Goal: Complete application form: Complete application form

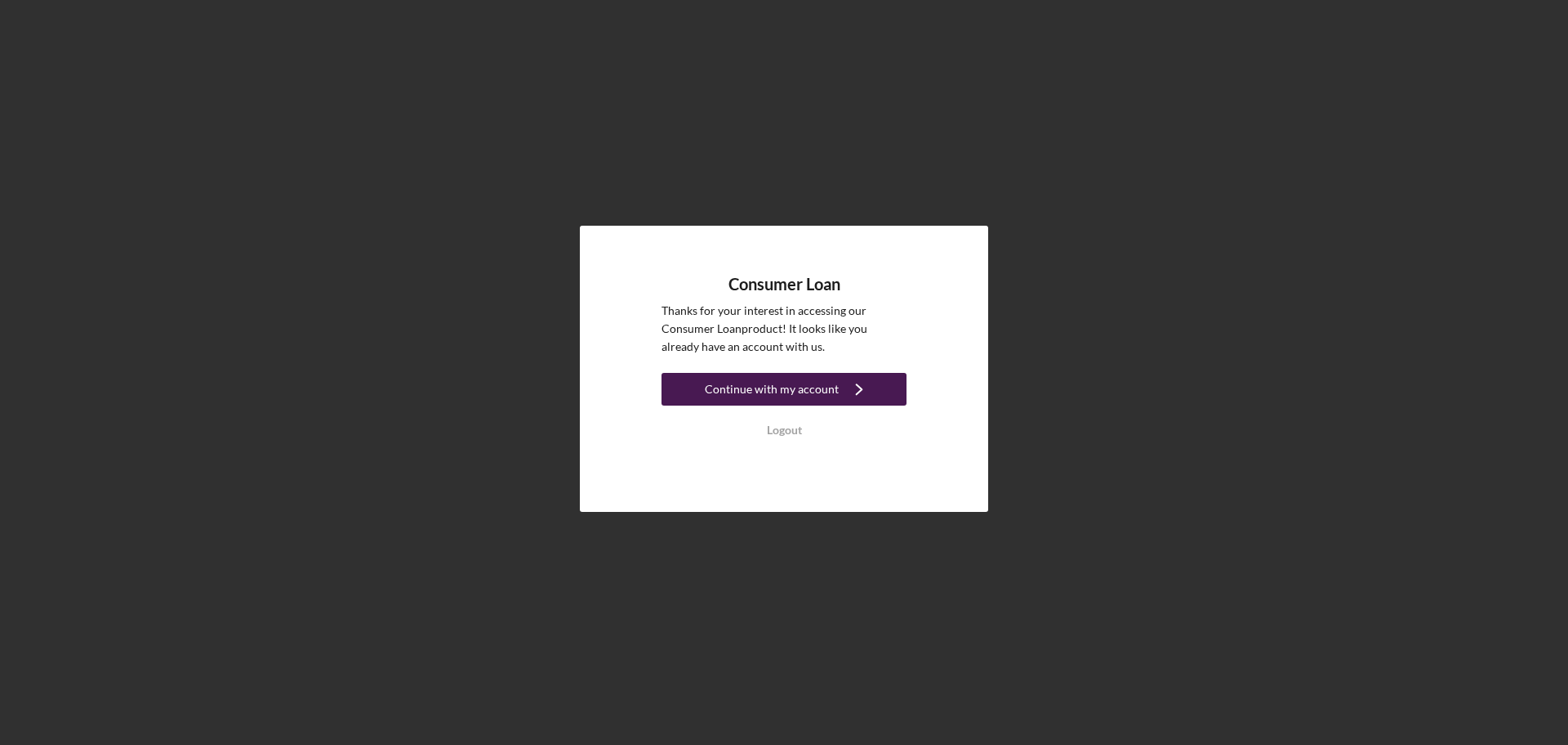
click at [827, 381] on div "Continue with my account" at bounding box center [771, 389] width 134 height 32
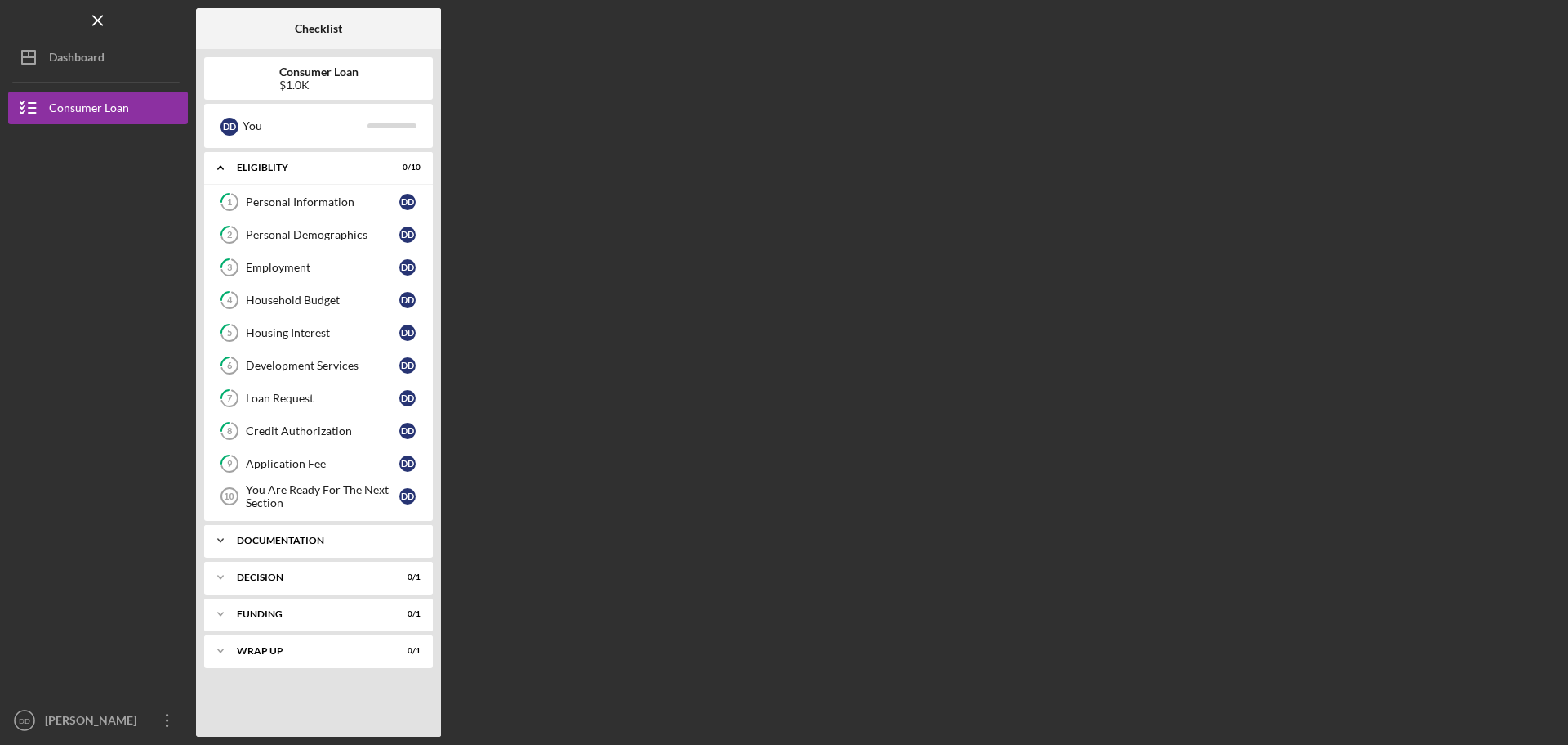
click at [312, 538] on div "Documentation" at bounding box center [325, 539] width 176 height 10
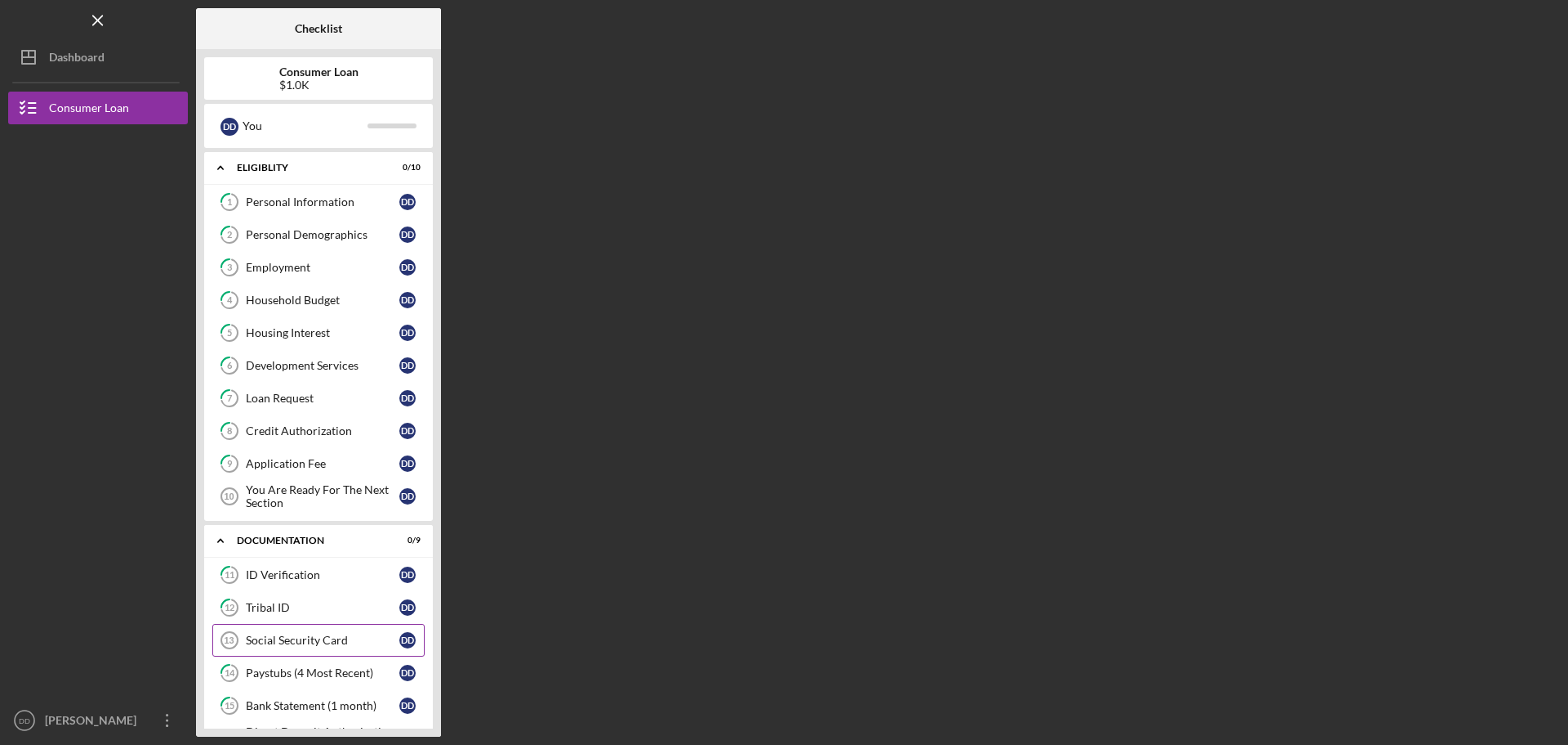
click at [278, 643] on div "Social Security Card" at bounding box center [322, 640] width 153 height 13
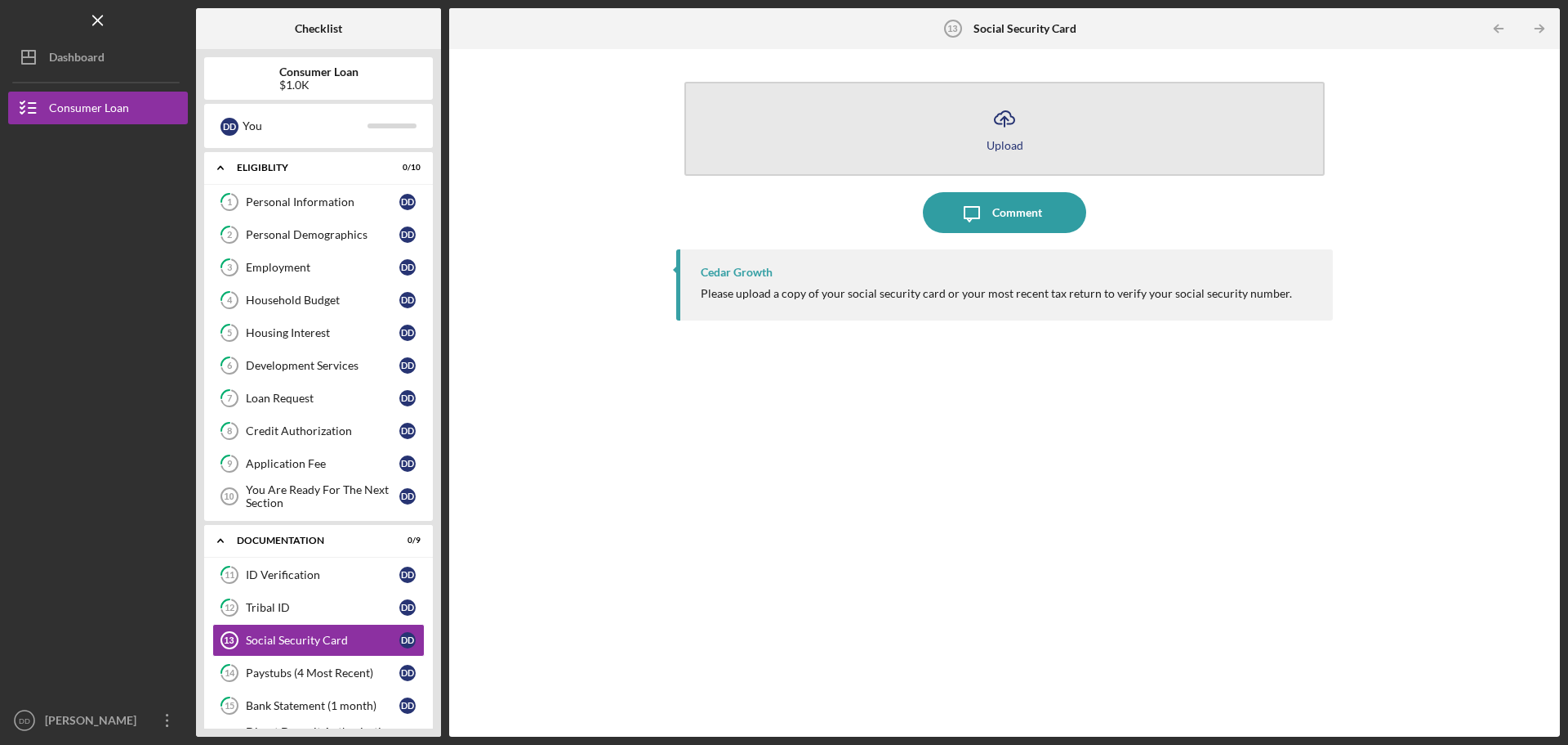
click at [1036, 135] on button "Icon/Upload Upload" at bounding box center [1005, 128] width 640 height 94
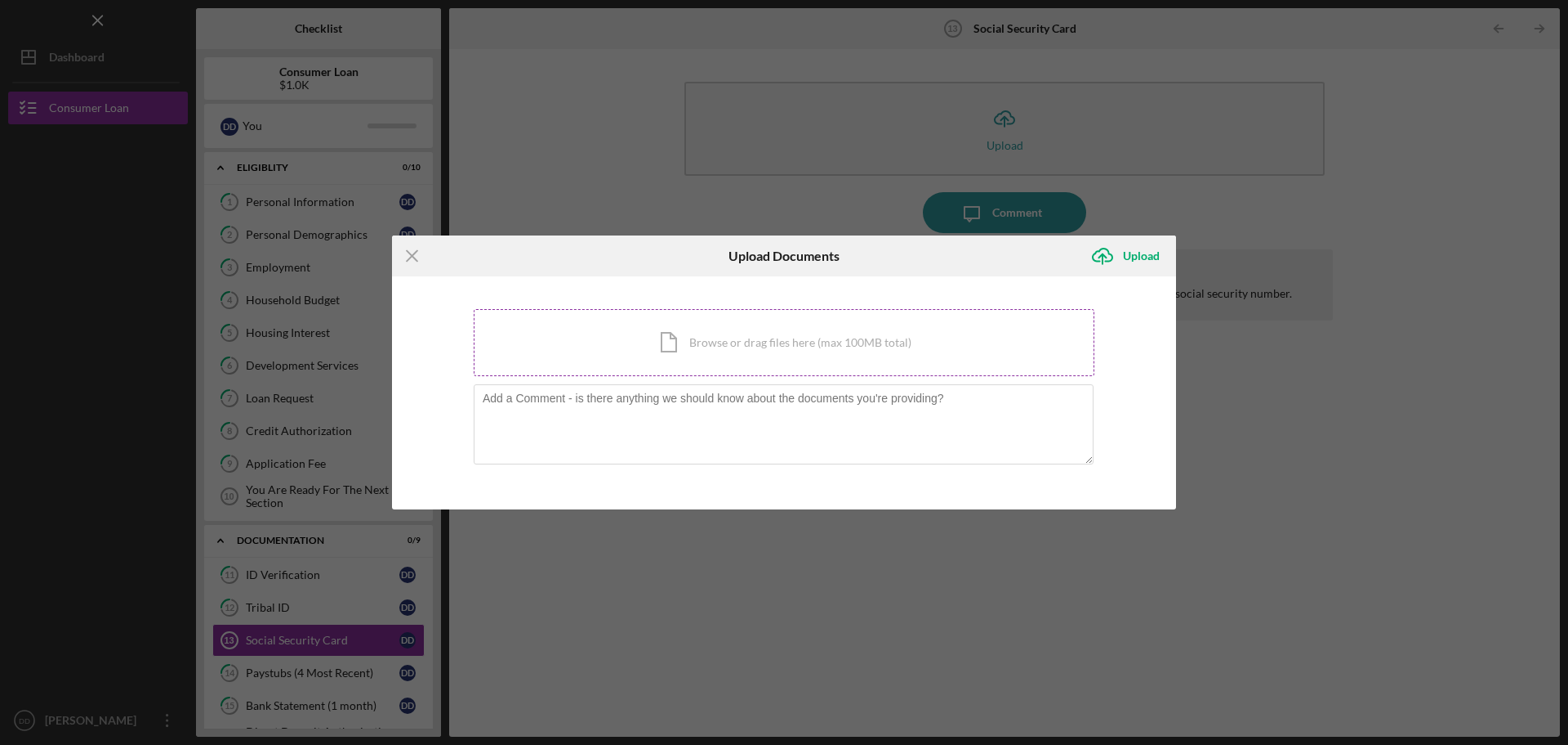
click at [762, 356] on div "Icon/Document Browse or drag files here (max 100MB total) Tap to choose files o…" at bounding box center [784, 342] width 621 height 67
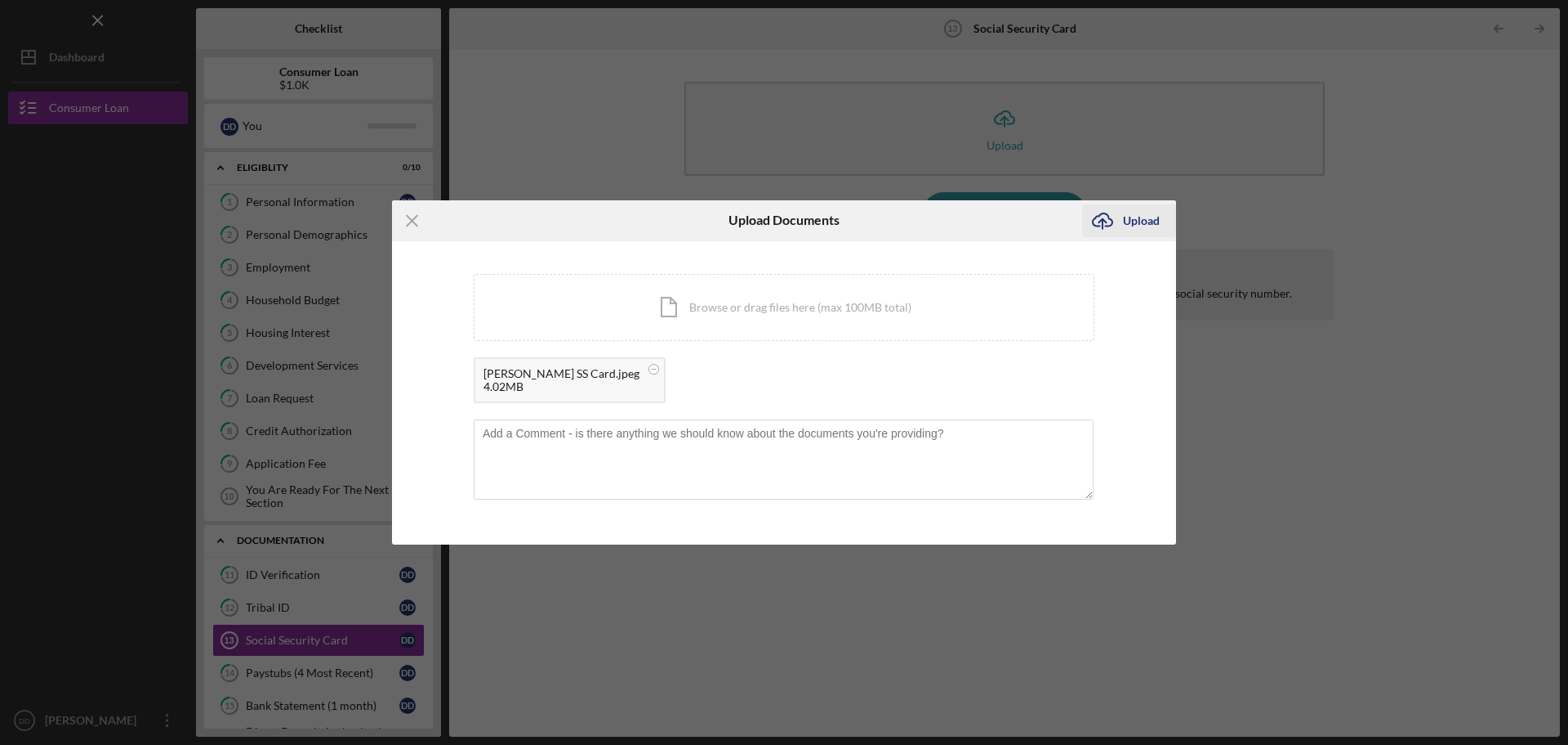
click at [1127, 224] on div "Upload" at bounding box center [1141, 221] width 37 height 32
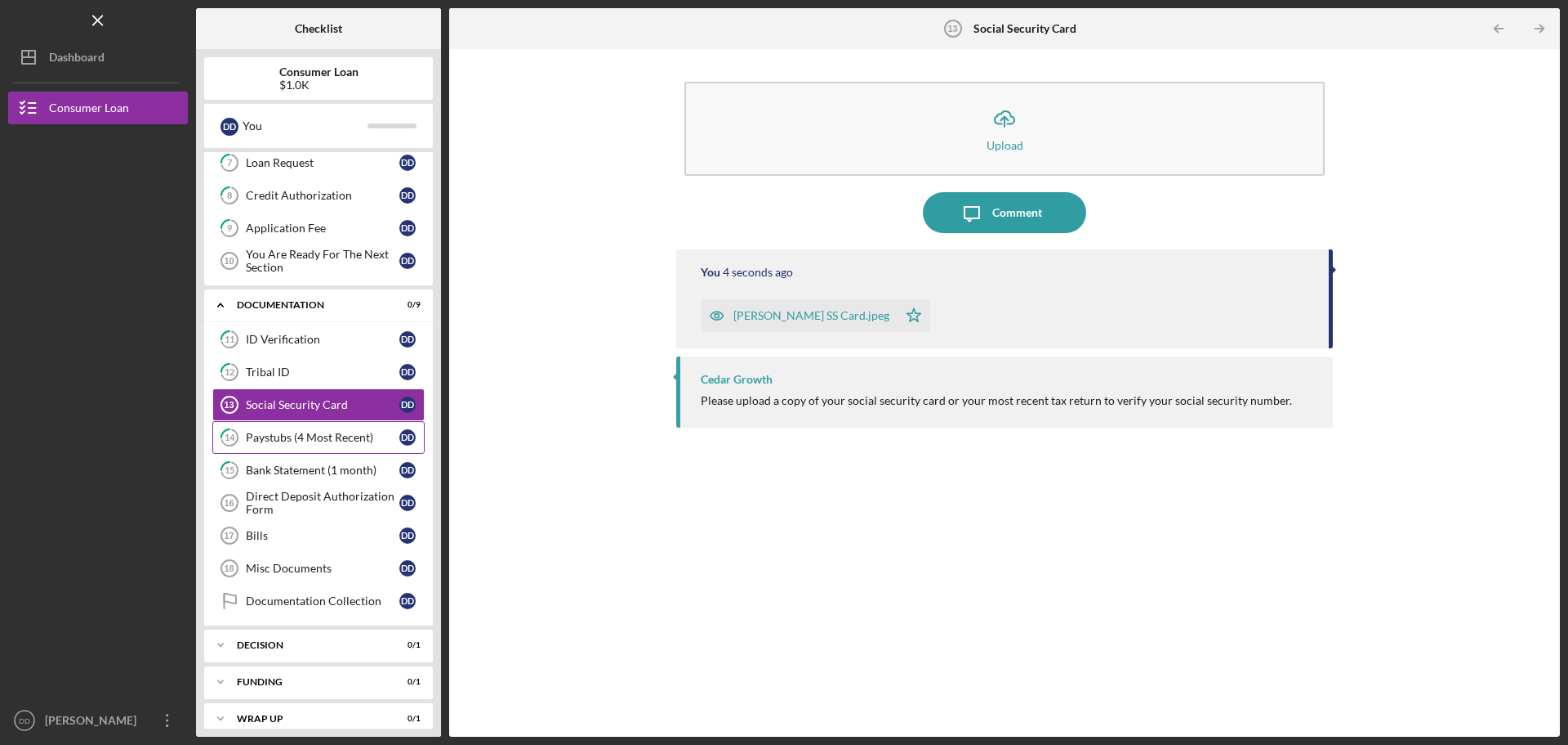
scroll to position [251, 0]
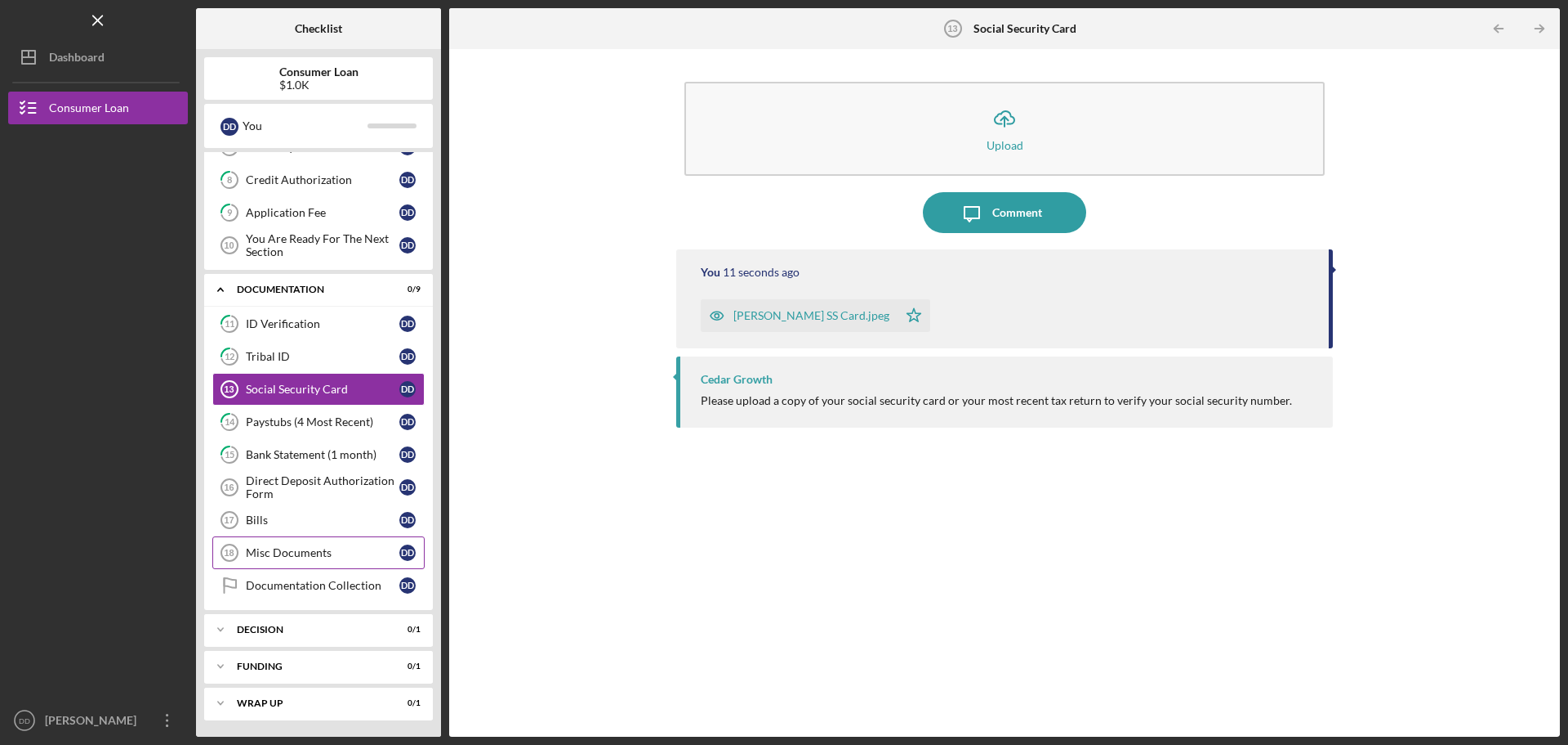
click at [318, 550] on div "Misc Documents" at bounding box center [322, 552] width 153 height 13
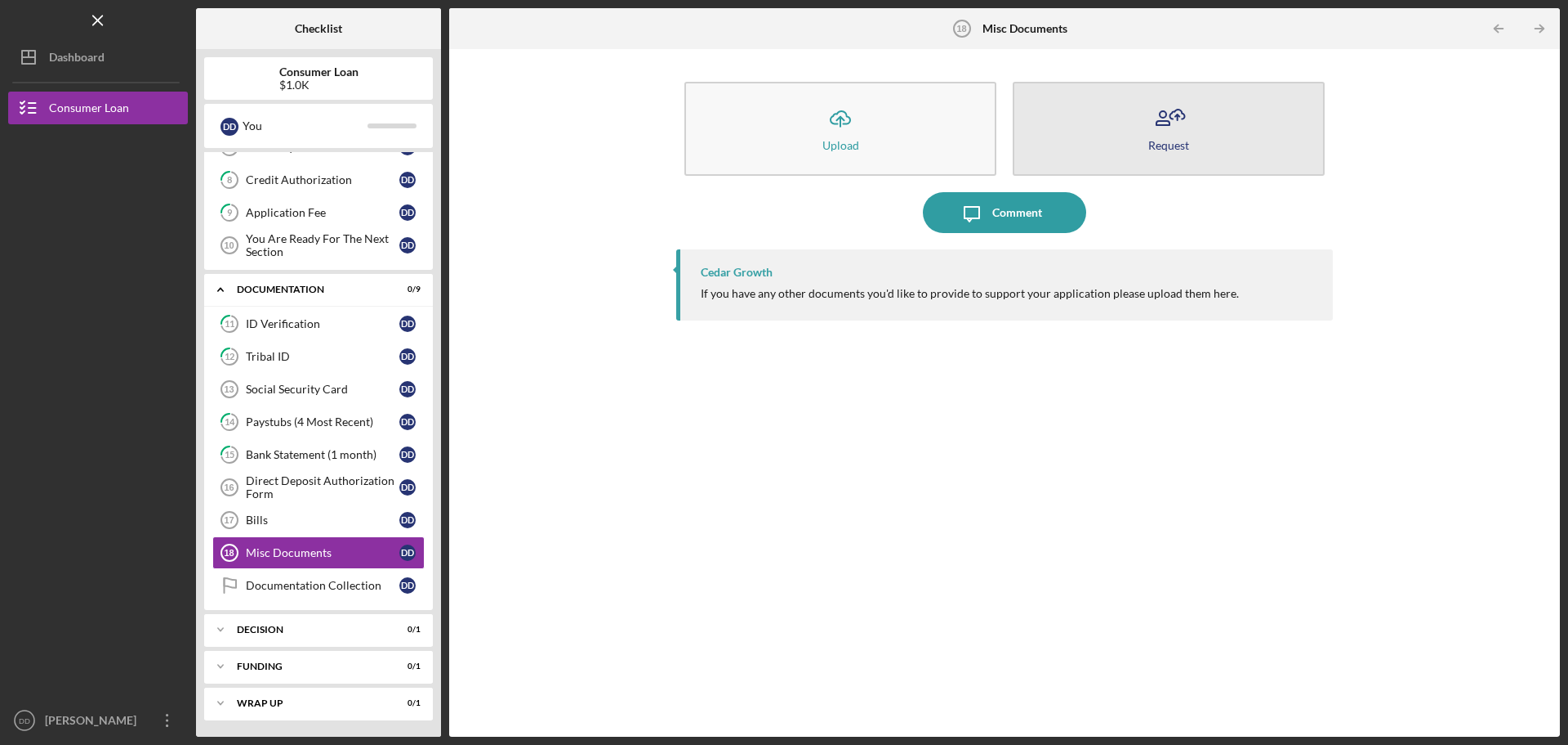
click at [1119, 111] on button "Request" at bounding box center [1169, 128] width 312 height 94
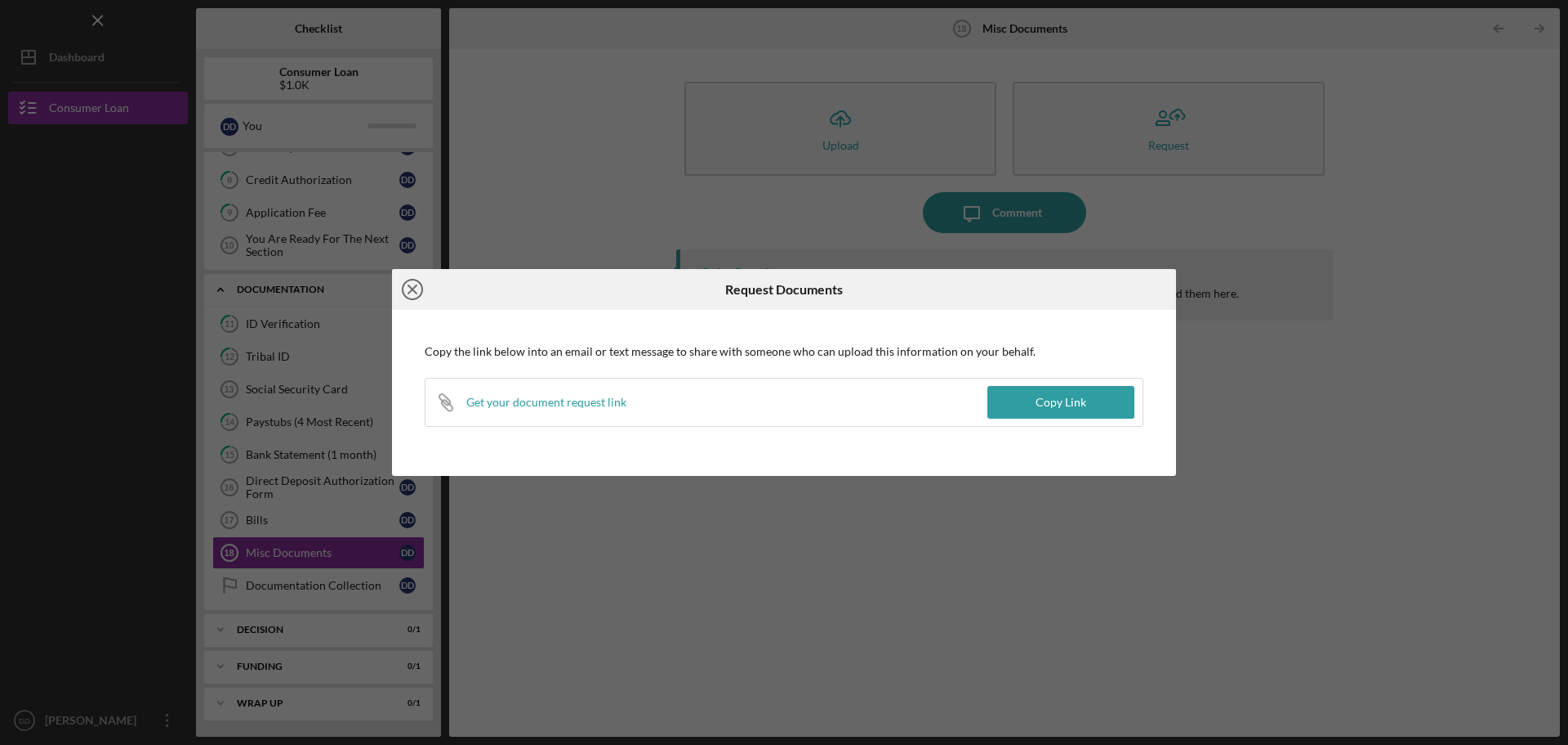
click at [410, 288] on icon "Icon/Close" at bounding box center [413, 290] width 41 height 41
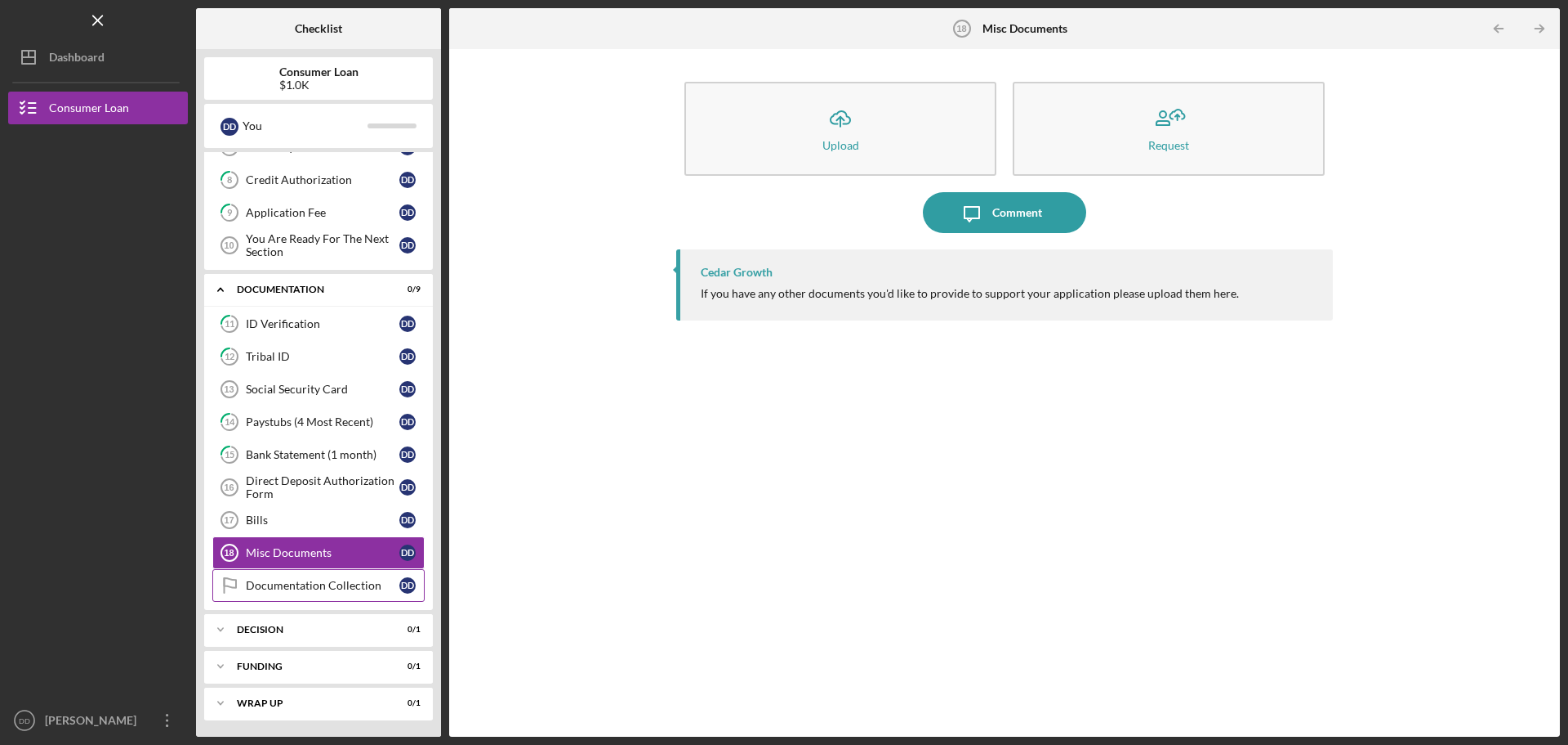
click at [308, 590] on div "Documentation Collection" at bounding box center [322, 585] width 153 height 13
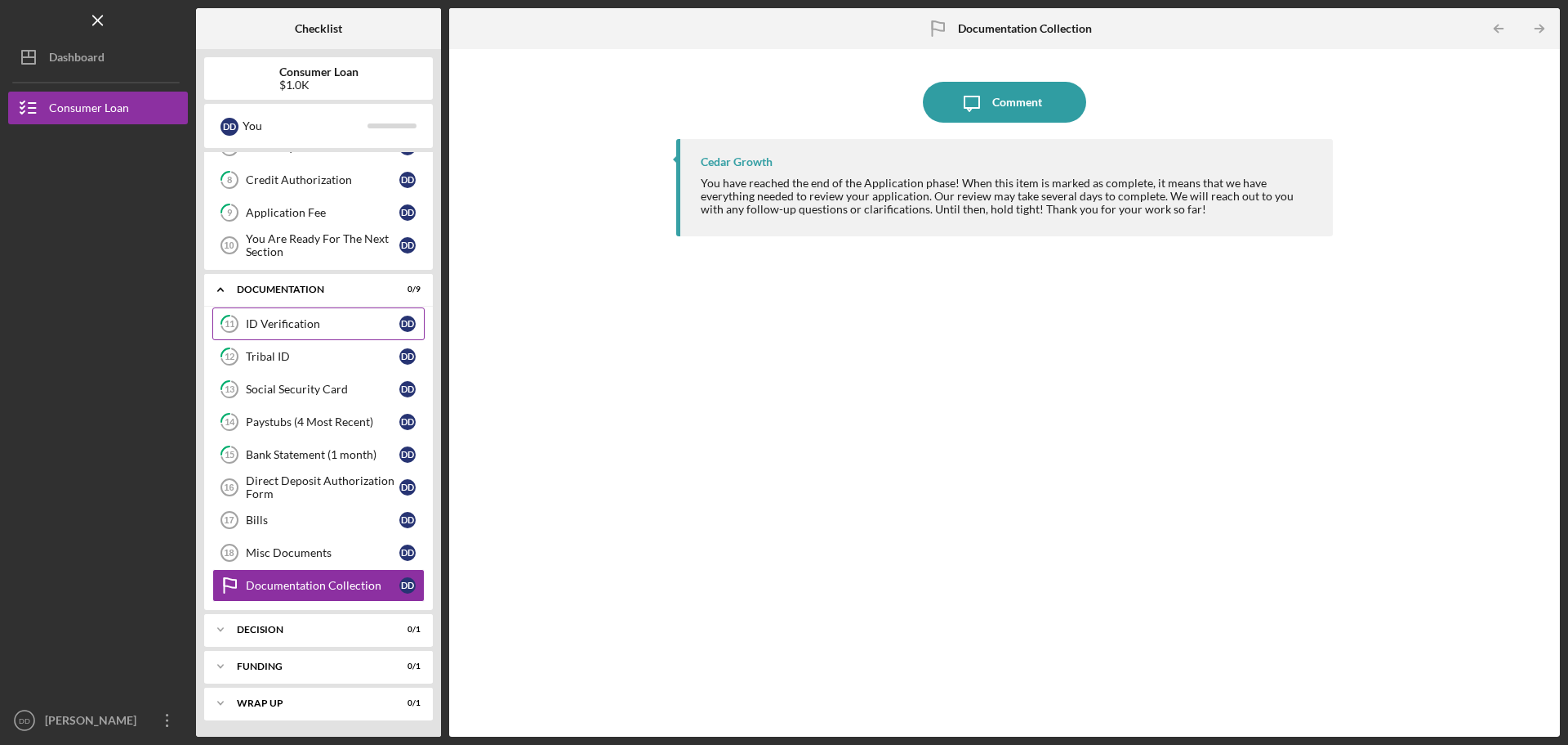
click at [297, 323] on div "ID Verification" at bounding box center [322, 323] width 153 height 13
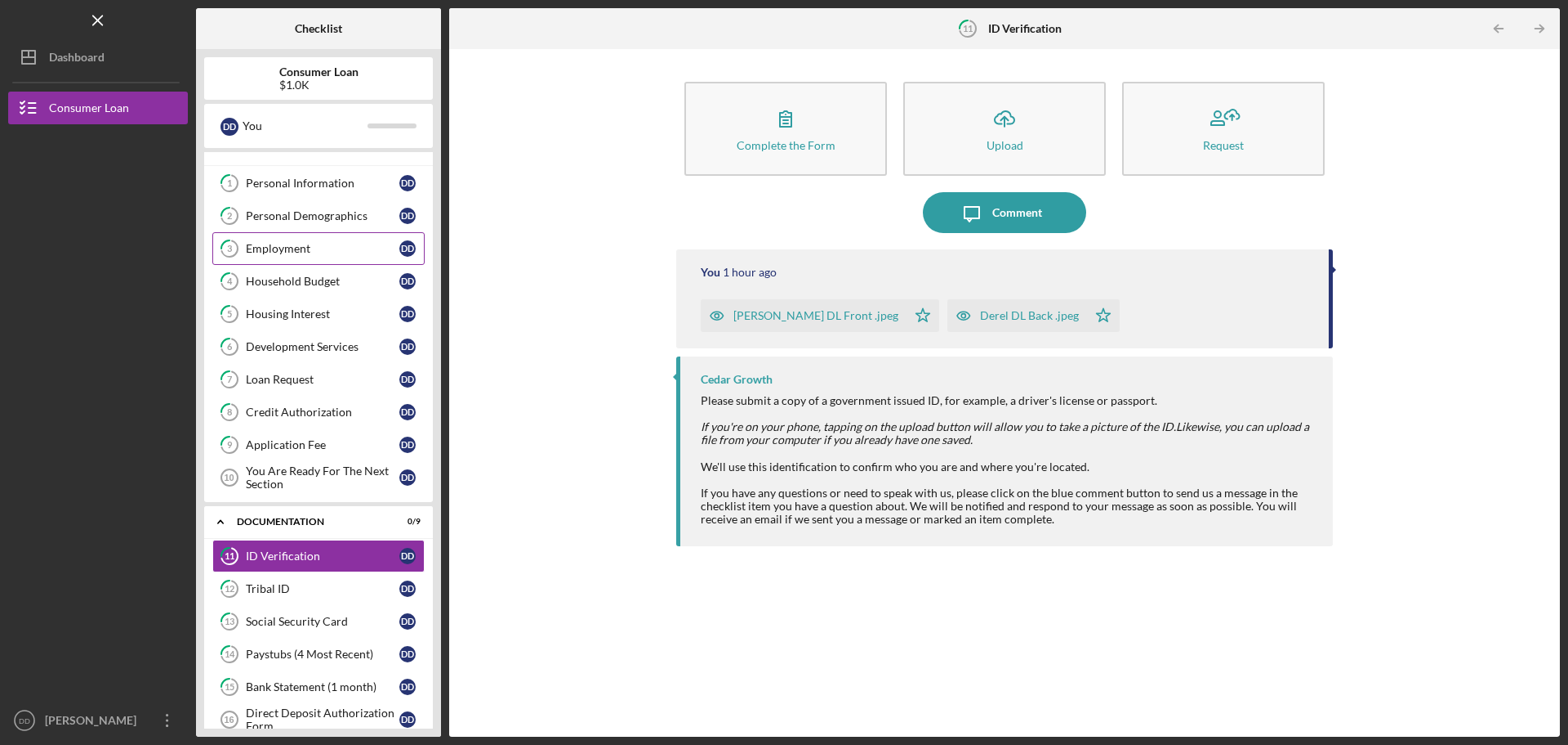
scroll to position [5, 0]
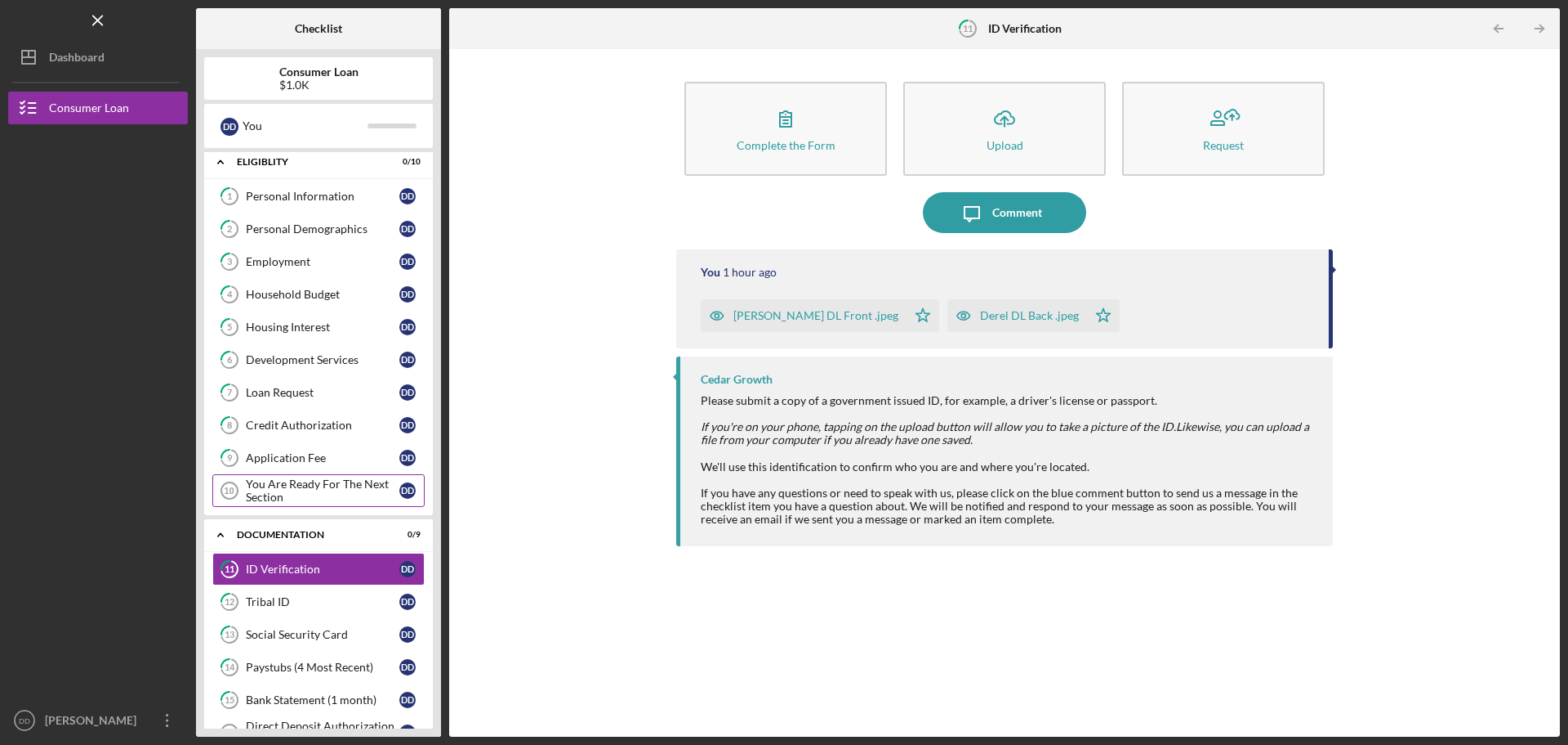
click at [279, 488] on div "You Are Ready For The Next Section" at bounding box center [322, 490] width 153 height 26
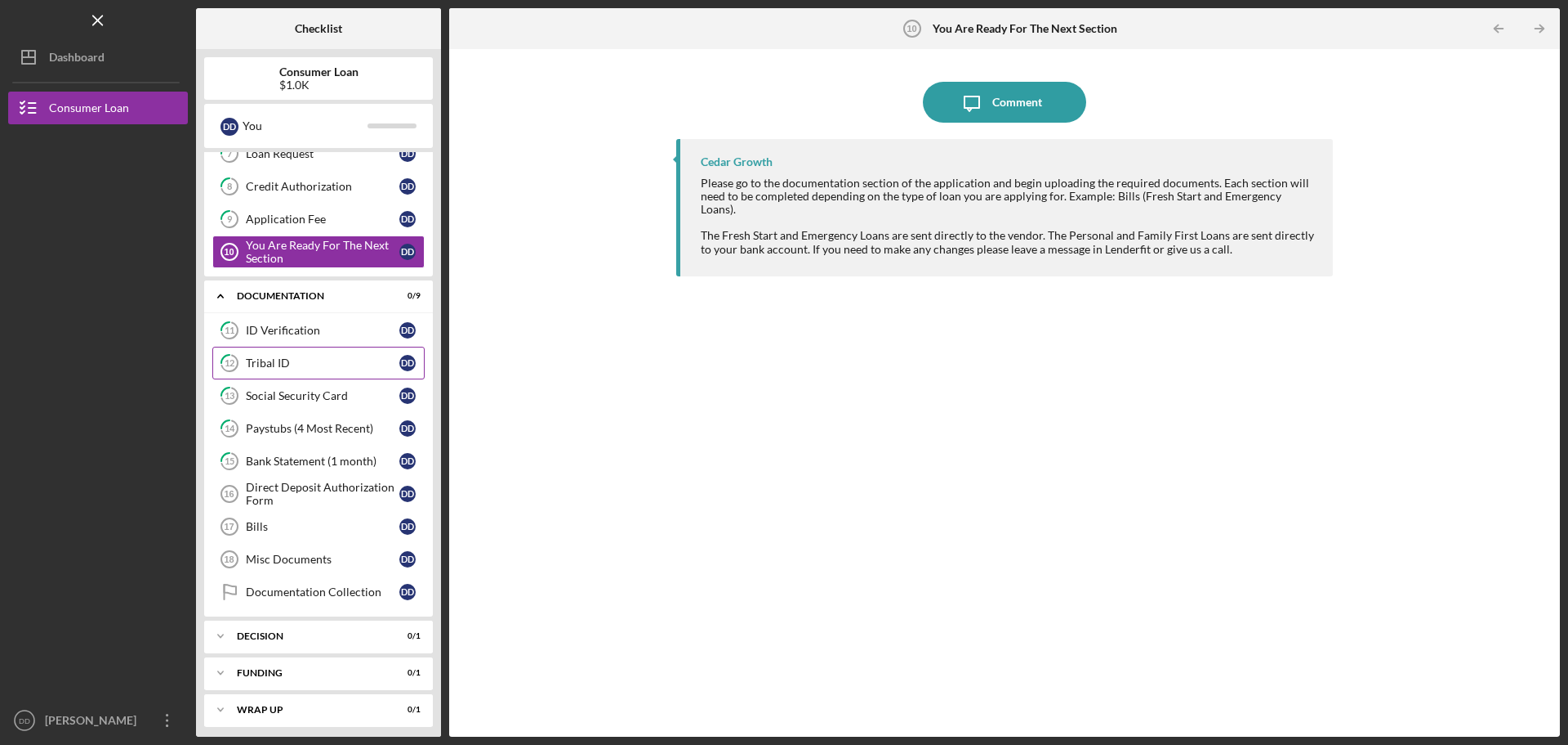
scroll to position [251, 0]
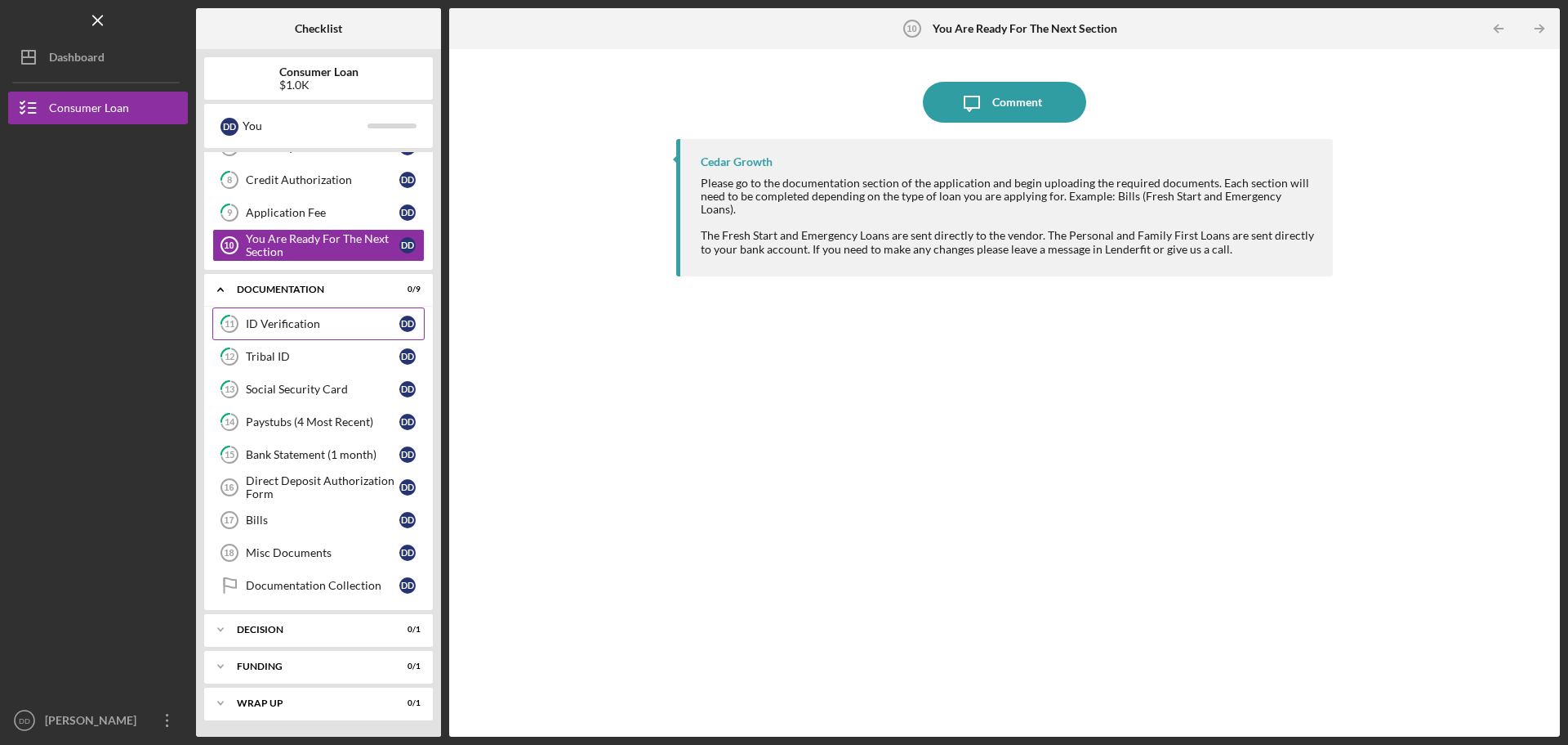
click at [290, 326] on div "ID Verification" at bounding box center [322, 323] width 153 height 13
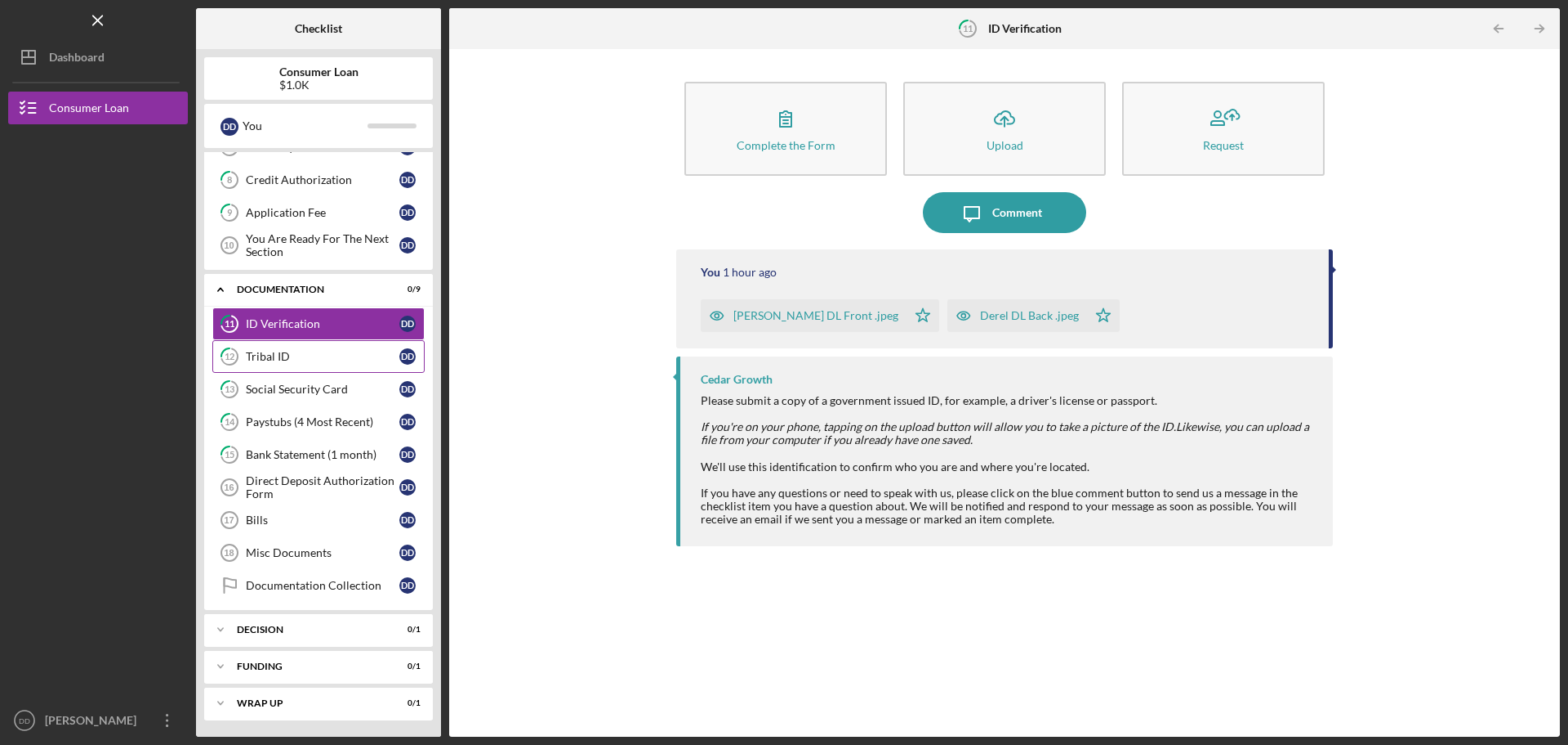
click at [287, 358] on div "Tribal ID" at bounding box center [322, 356] width 153 height 13
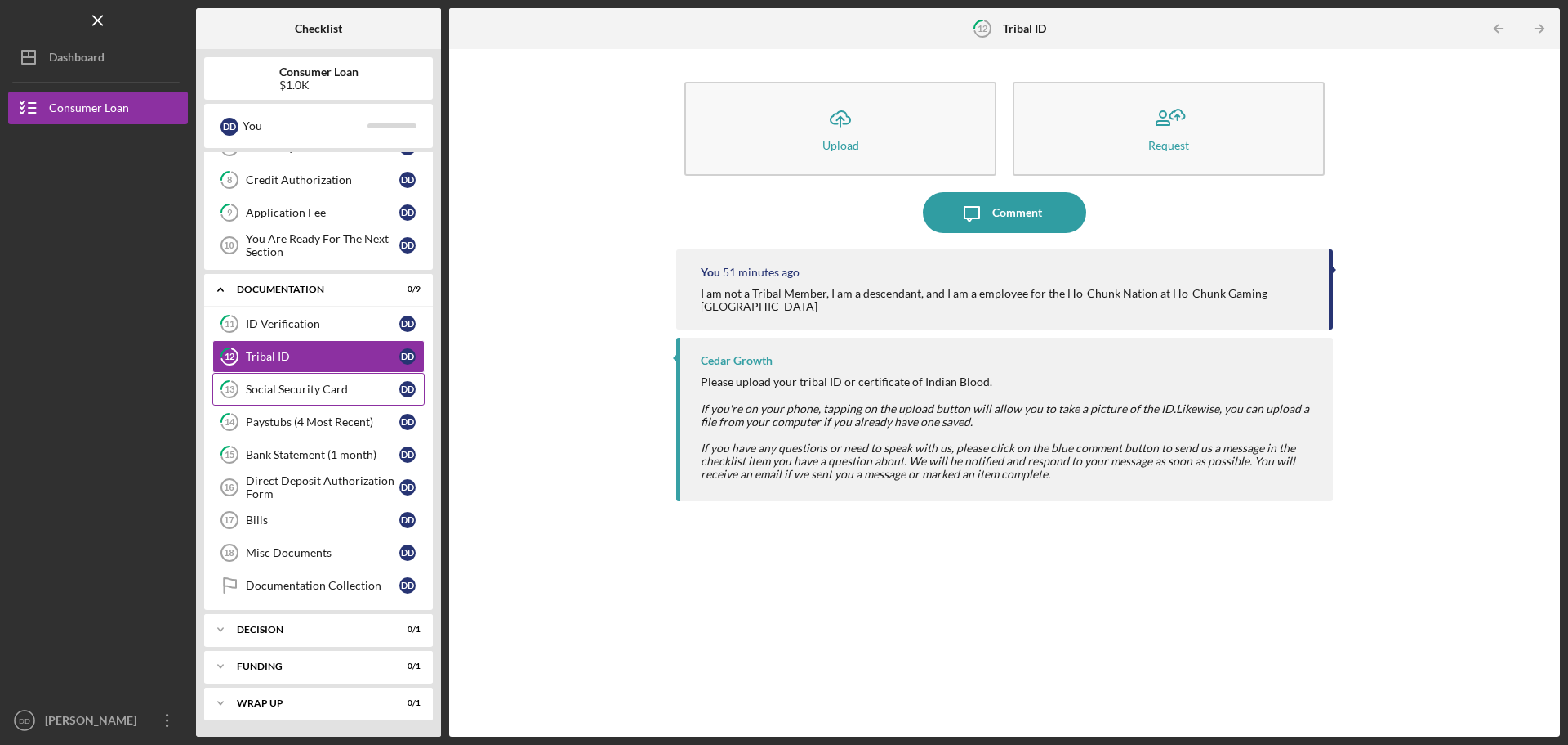
click at [280, 387] on div "Social Security Card" at bounding box center [322, 389] width 153 height 13
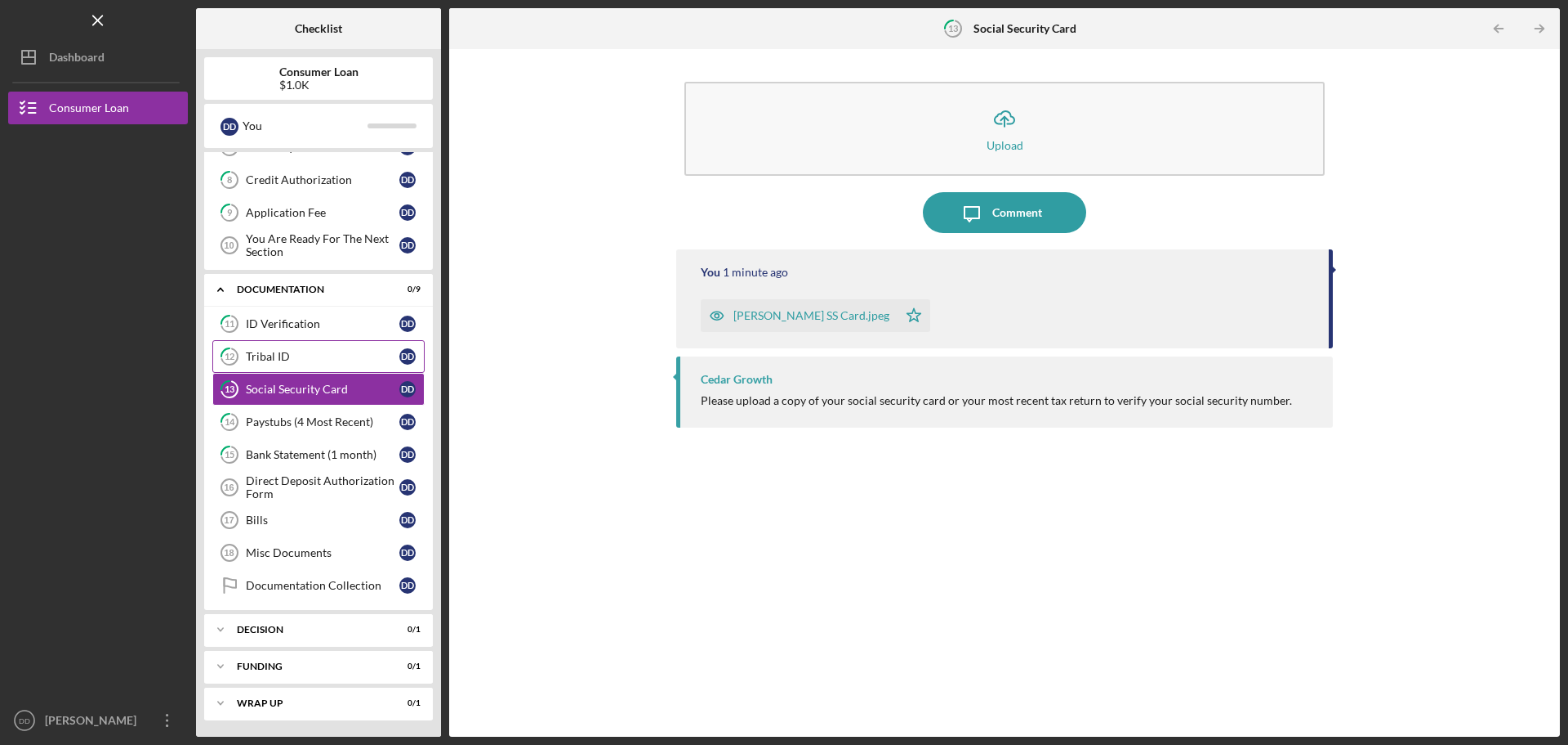
click at [294, 351] on div "Tribal ID" at bounding box center [322, 356] width 153 height 13
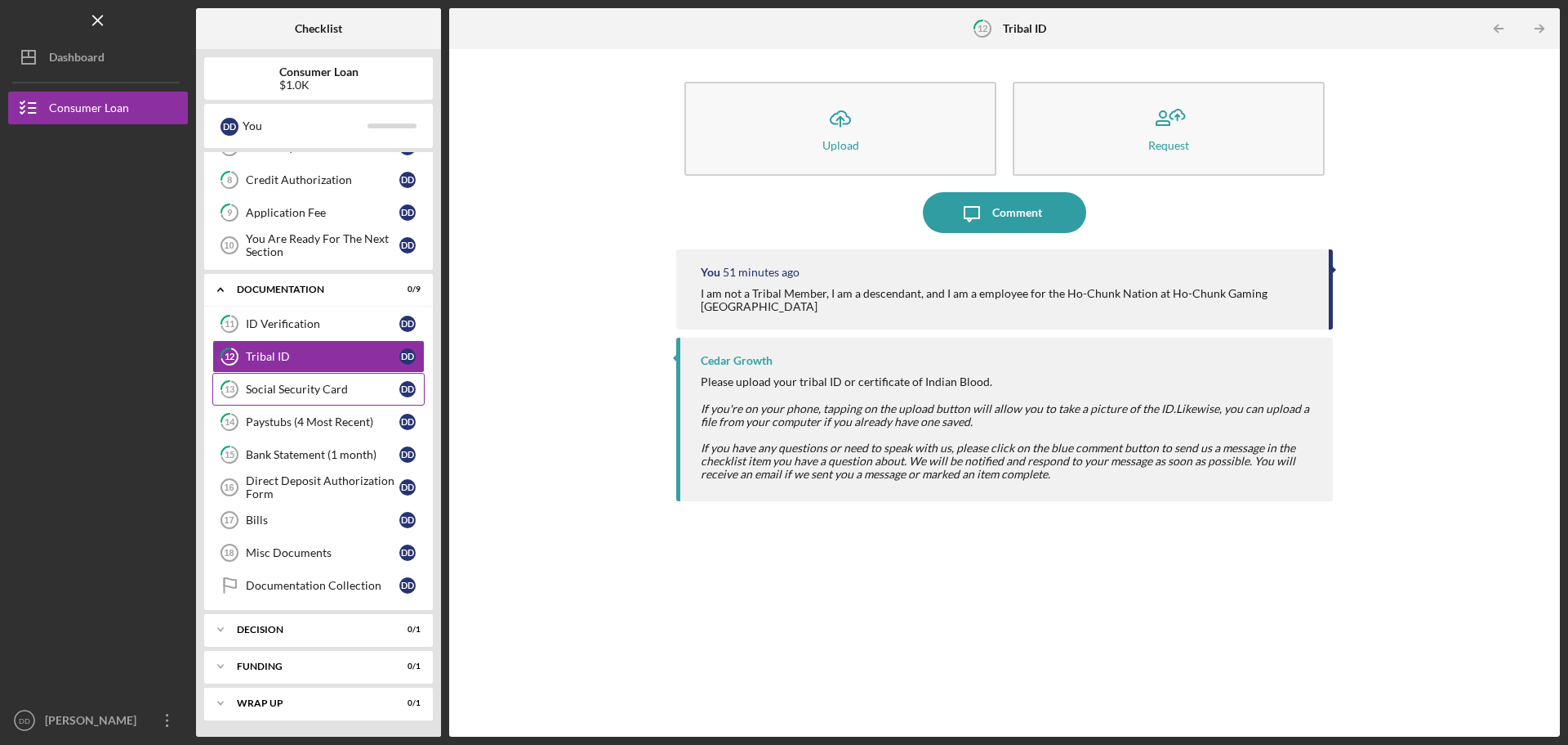
click at [295, 399] on link "13 Social Security Card D D" at bounding box center [318, 389] width 213 height 32
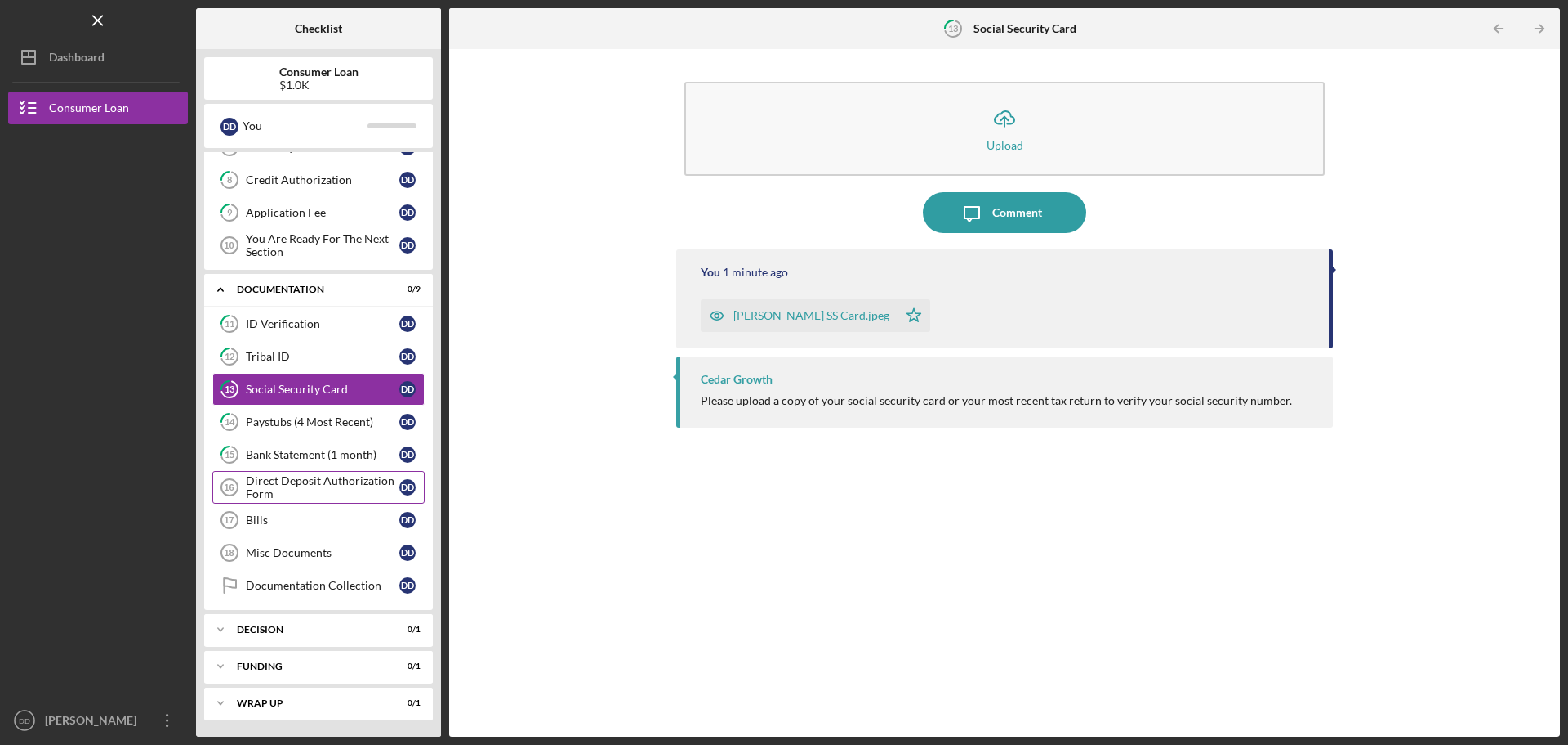
click at [290, 486] on div "Direct Deposit Authorization Form" at bounding box center [322, 486] width 153 height 26
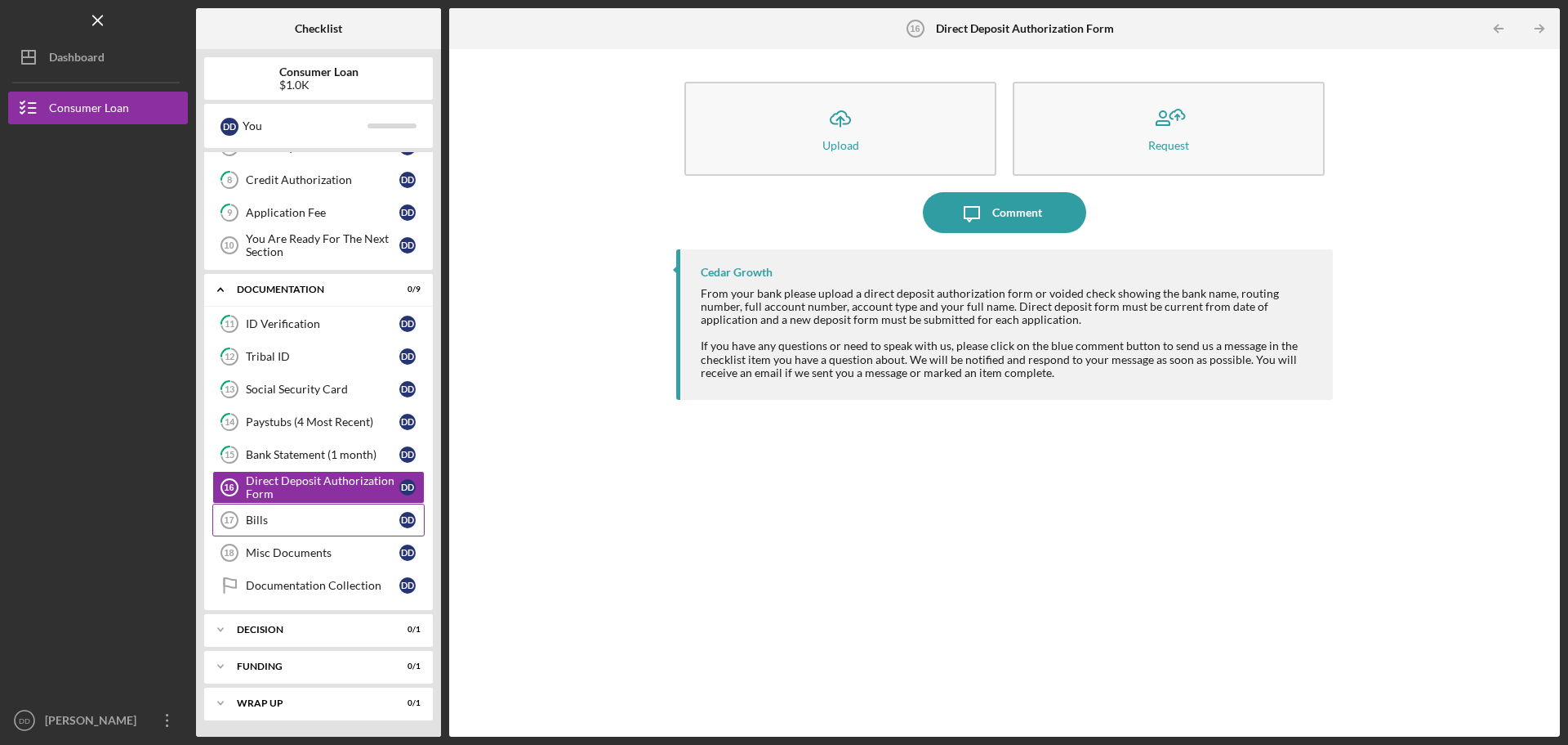
click at [282, 515] on div "Bills" at bounding box center [322, 520] width 153 height 13
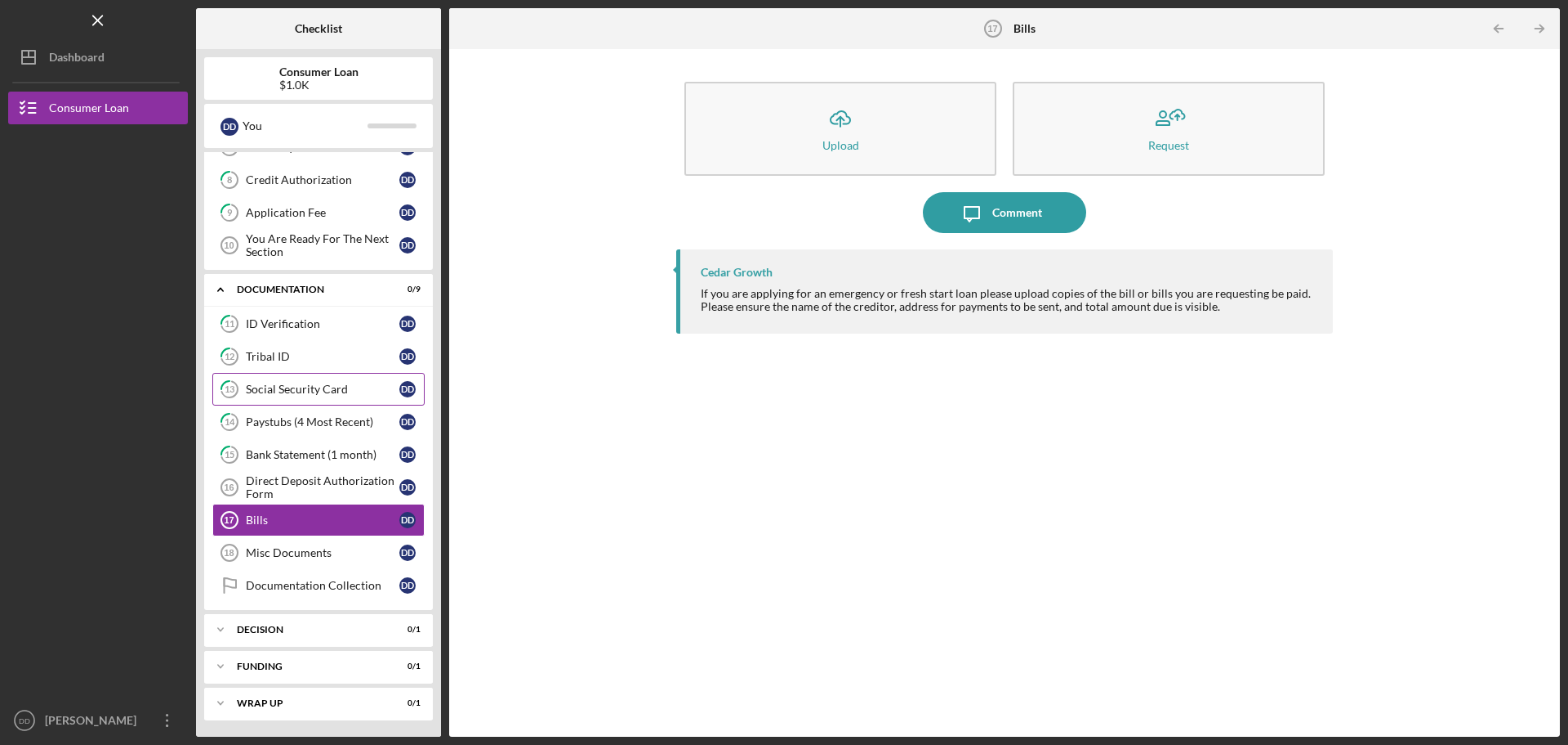
click at [299, 389] on div "Social Security Card" at bounding box center [322, 389] width 153 height 13
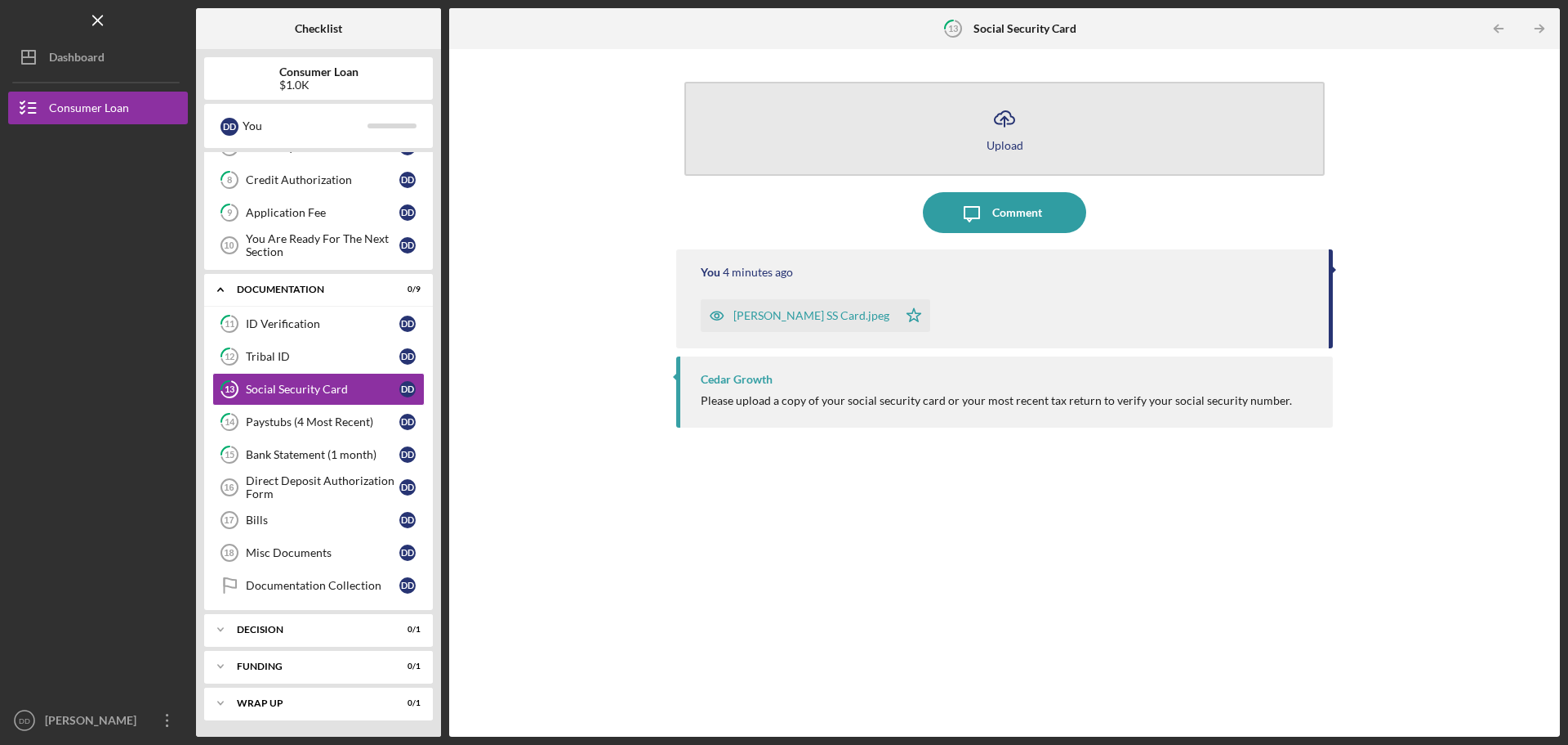
click at [973, 145] on button "Icon/Upload Upload" at bounding box center [1005, 128] width 640 height 94
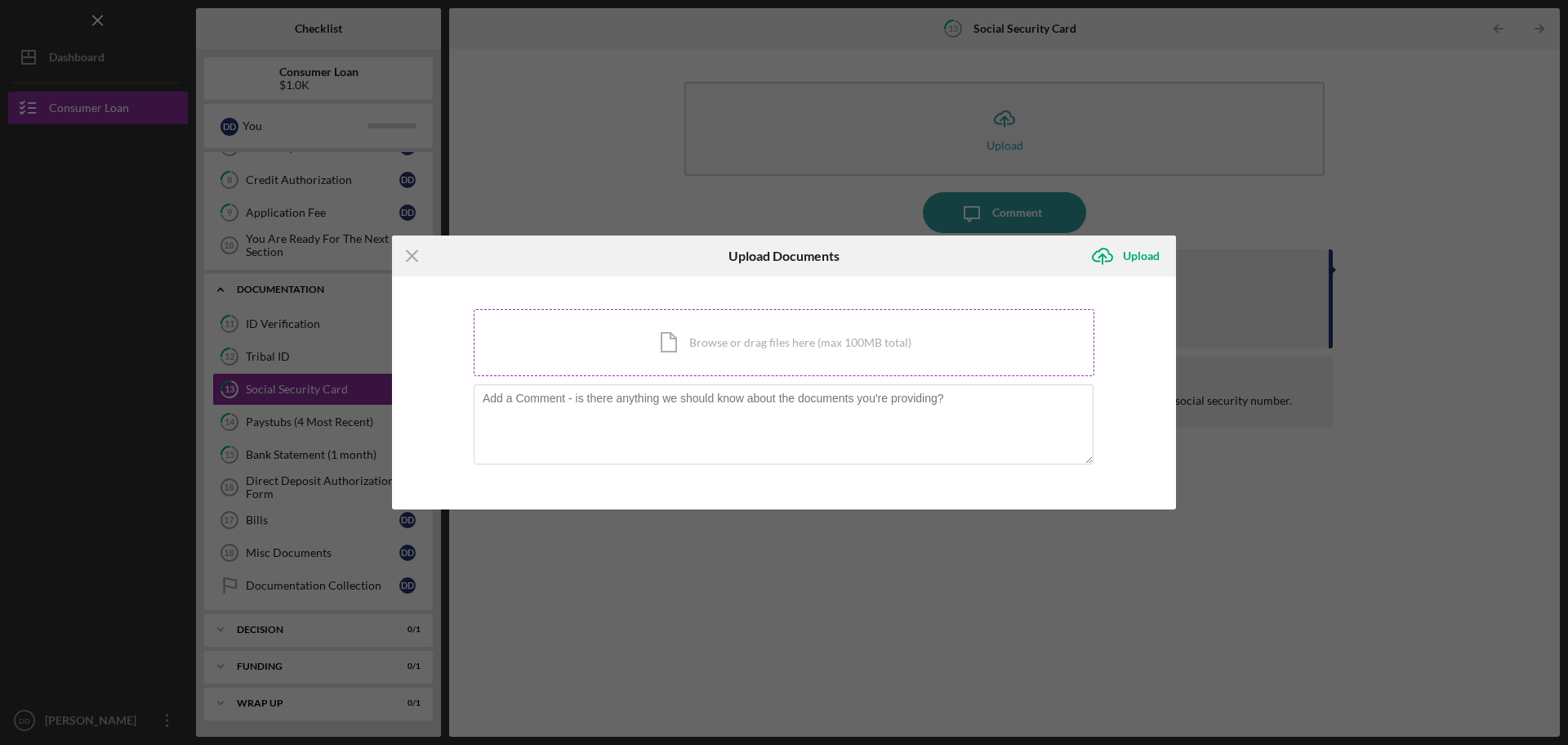
click at [743, 345] on div "Icon/Document Browse or drag files here (max 100MB total) Tap to choose files o…" at bounding box center [784, 342] width 621 height 67
click at [712, 345] on div "Icon/Document Browse or drag files here (max 100MB total) Tap to choose files o…" at bounding box center [784, 342] width 621 height 67
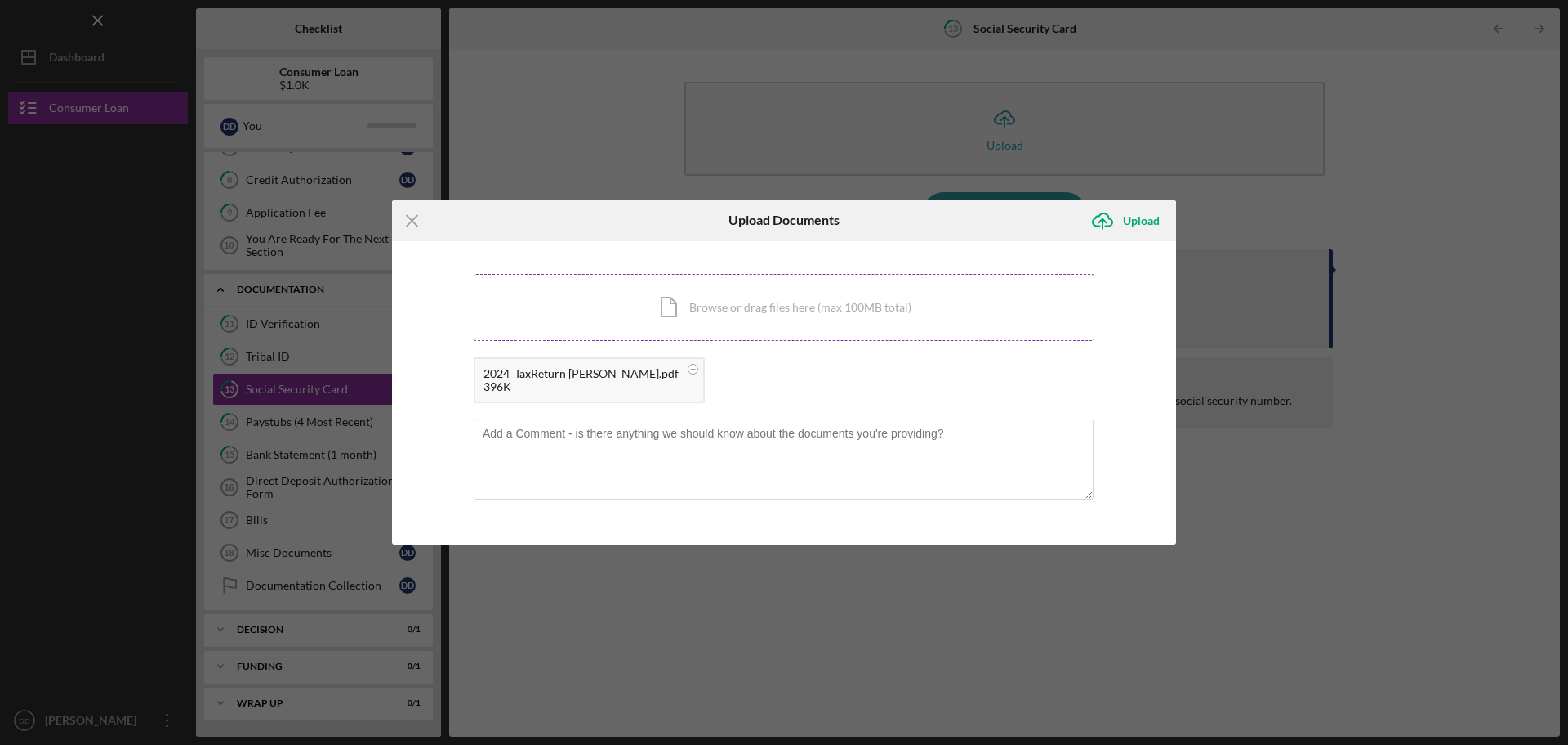
click at [841, 309] on div "Icon/Document Browse or drag files here (max 100MB total) Tap to choose files o…" at bounding box center [784, 307] width 621 height 67
click at [1140, 221] on div "Upload" at bounding box center [1141, 221] width 37 height 32
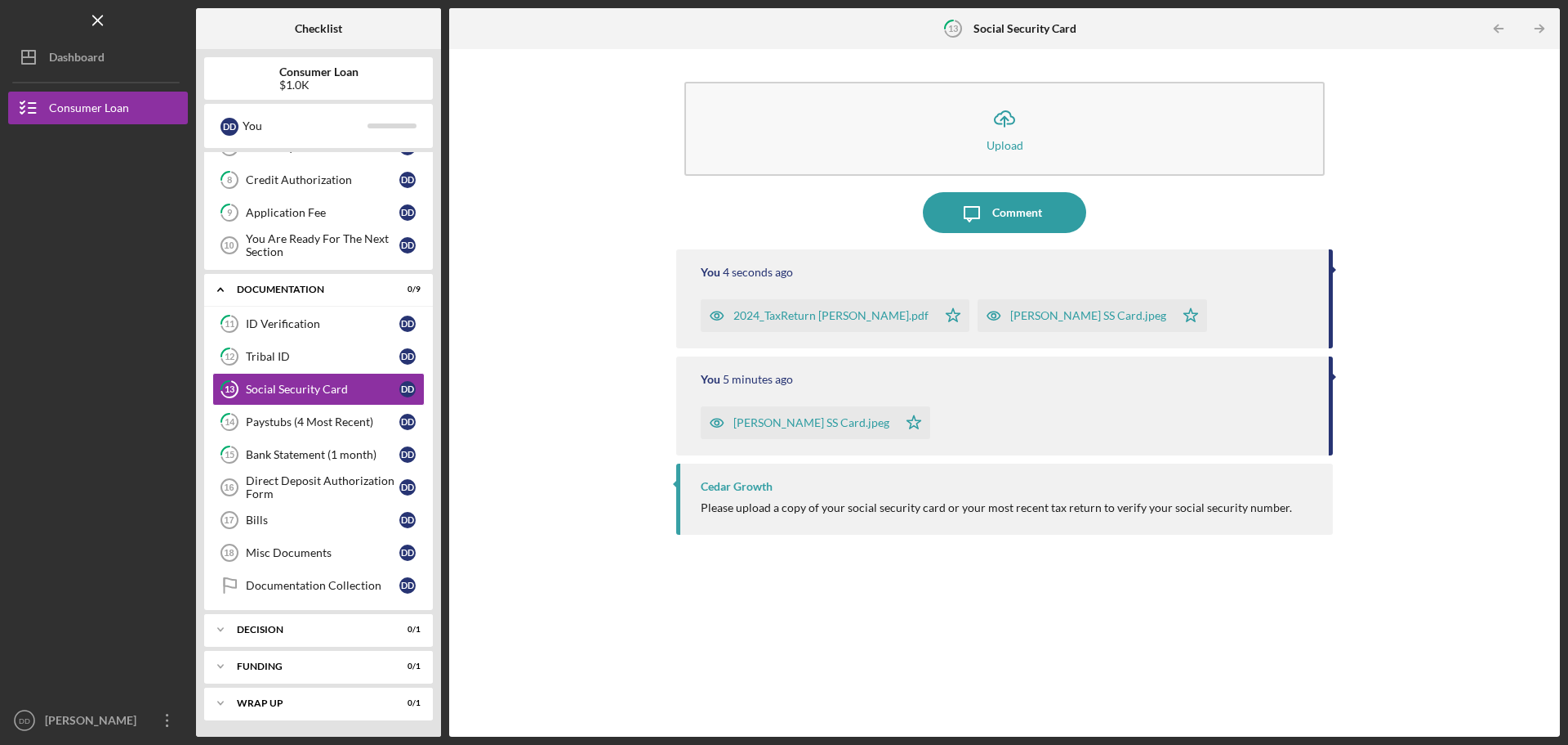
drag, startPoint x: 805, startPoint y: 421, endPoint x: 1024, endPoint y: 434, distance: 219.4
click at [1024, 434] on div "[PERSON_NAME] SS Card.jpeg Icon/Star" at bounding box center [1006, 418] width 612 height 41
click at [878, 425] on div "[PERSON_NAME] SS Card.jpeg Icon/Star" at bounding box center [1006, 418] width 612 height 41
click at [898, 424] on icon "Icon/Star" at bounding box center [914, 423] width 32 height 32
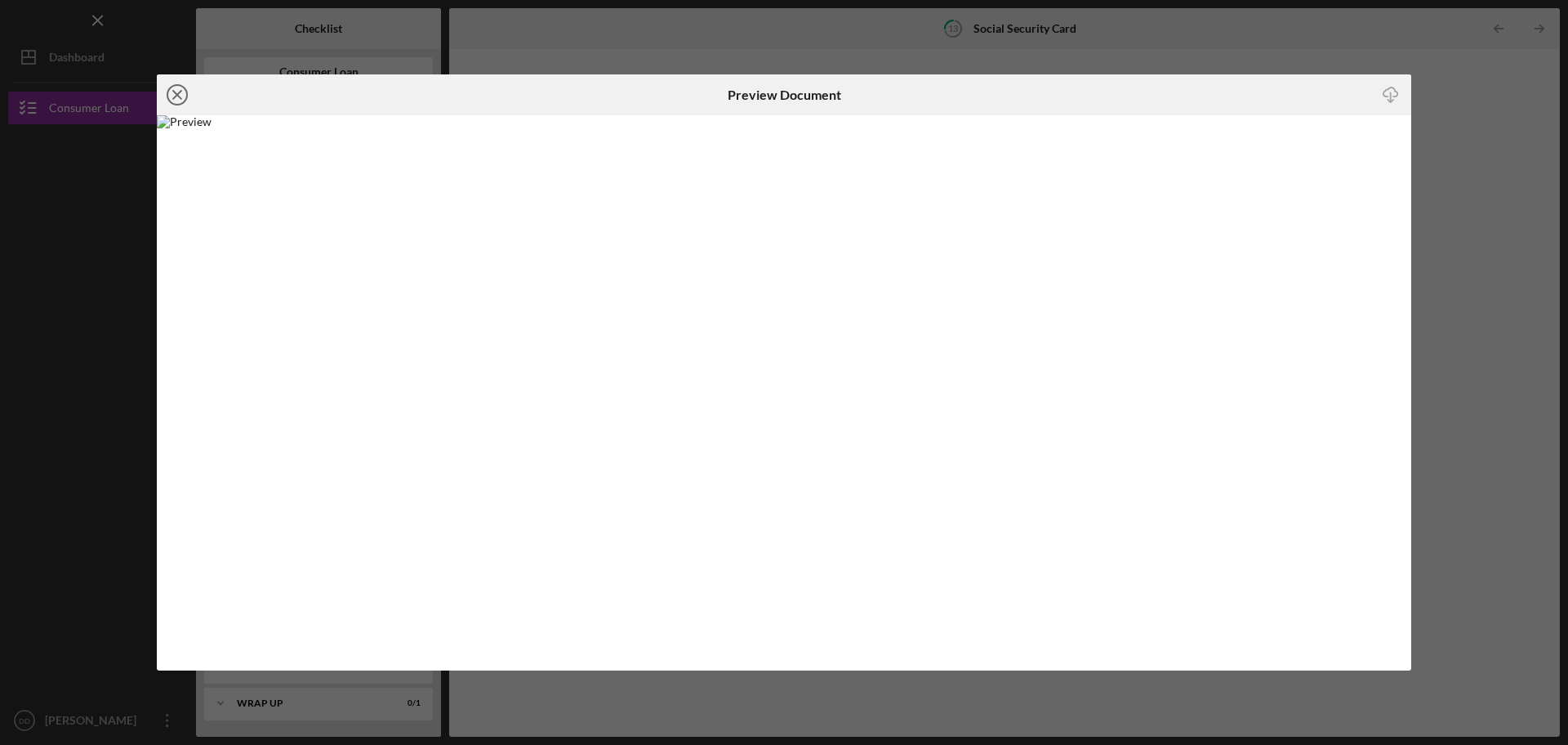
click at [165, 97] on icon "Icon/Close" at bounding box center [178, 95] width 41 height 41
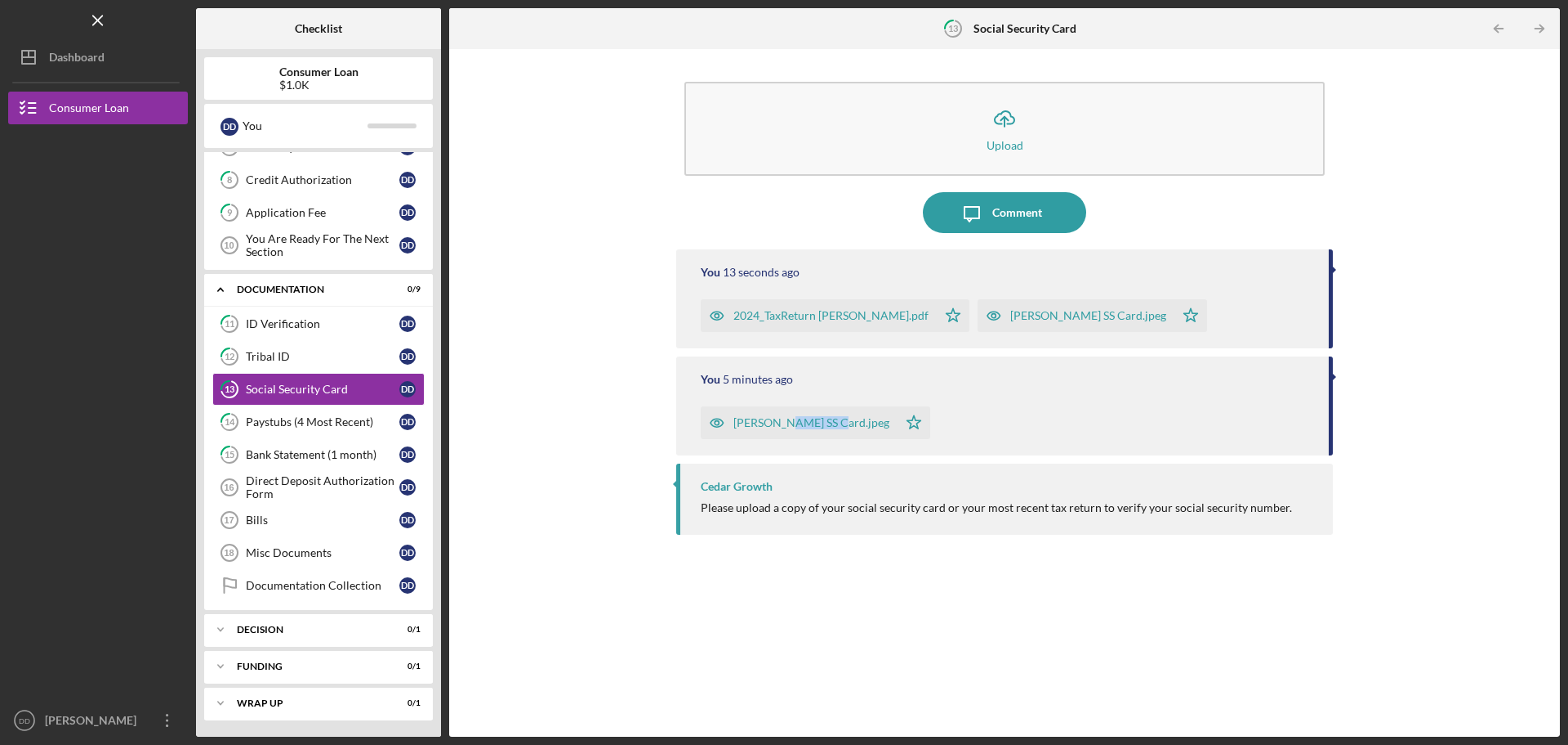
drag, startPoint x: 1010, startPoint y: 393, endPoint x: 784, endPoint y: 398, distance: 226.1
click at [784, 398] on div "You 5 minutes ago [PERSON_NAME] SS Card.jpeg Icon/Star" at bounding box center [1005, 406] width 657 height 99
drag, startPoint x: 1192, startPoint y: 376, endPoint x: 1294, endPoint y: 388, distance: 102.7
click at [1248, 388] on div "You 5 minutes ago [PERSON_NAME] SS Card.jpeg Icon/Star" at bounding box center [1005, 406] width 657 height 99
drag, startPoint x: 1368, startPoint y: 392, endPoint x: 1353, endPoint y: 399, distance: 16.6
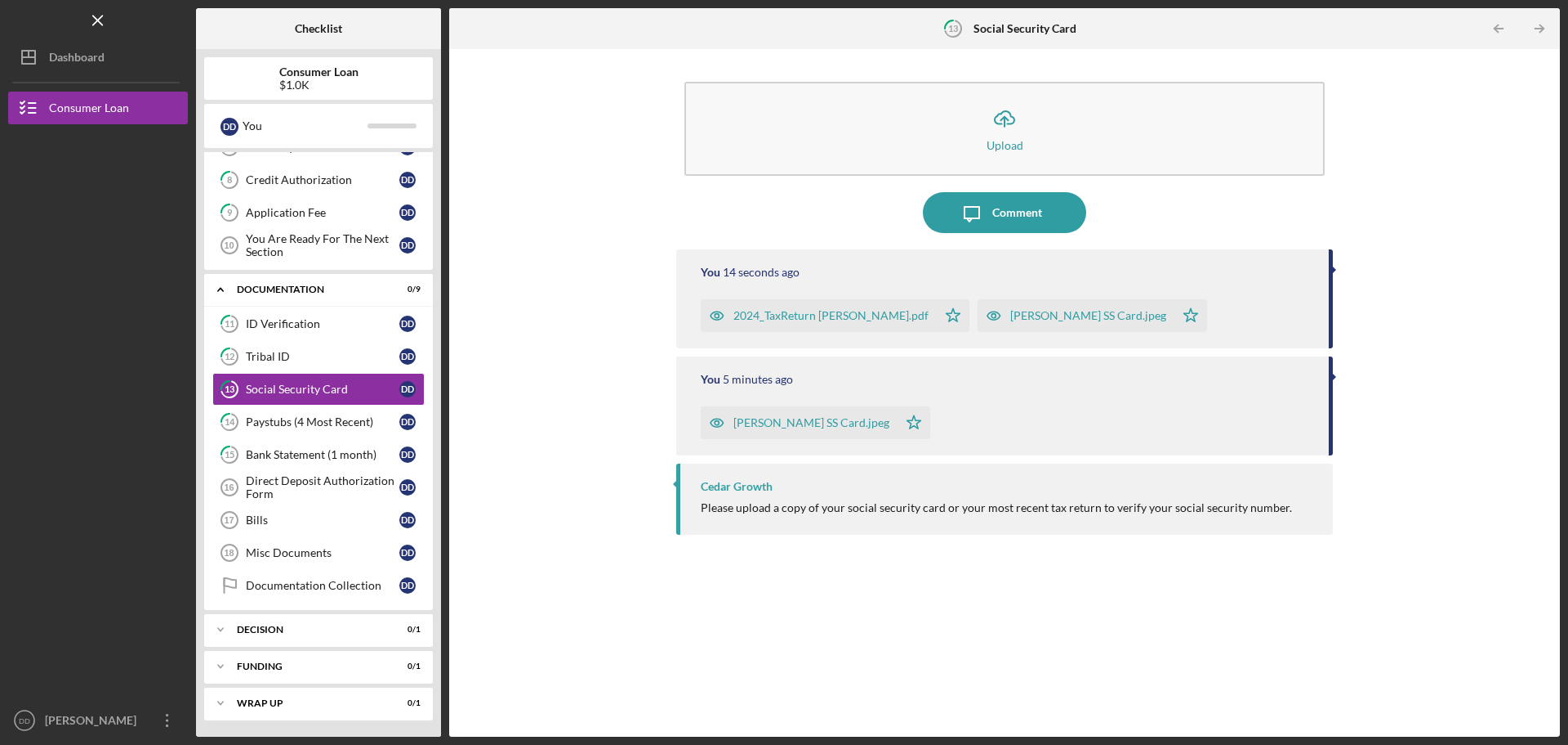
click at [1355, 399] on div "Icon/Upload Upload Icon/Message Comment You 14 seconds ago 2024_TaxReturn [PERS…" at bounding box center [1005, 393] width 1094 height 671
drag, startPoint x: 1328, startPoint y: 400, endPoint x: 1319, endPoint y: 398, distance: 9.2
click at [1324, 400] on div "You 5 minutes ago [PERSON_NAME] SS Card.jpeg Icon/Star" at bounding box center [1005, 406] width 657 height 99
click at [1319, 398] on div "You 5 minutes ago [PERSON_NAME] SS Card.jpeg Icon/Star" at bounding box center [1005, 406] width 657 height 99
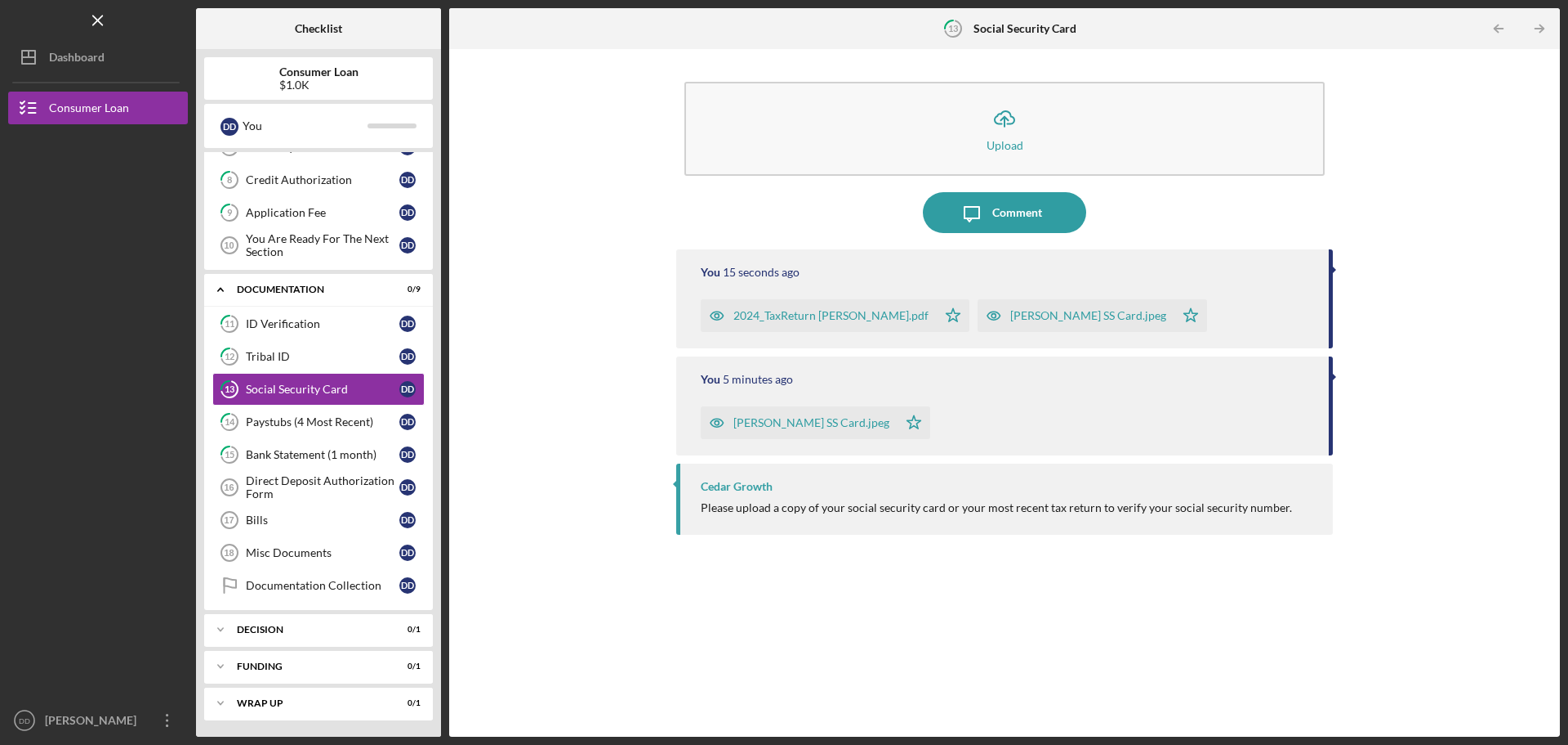
click at [1308, 270] on div "You 15 seconds ago" at bounding box center [1006, 272] width 612 height 13
click at [1308, 270] on div "You 16 seconds ago" at bounding box center [1006, 272] width 612 height 13
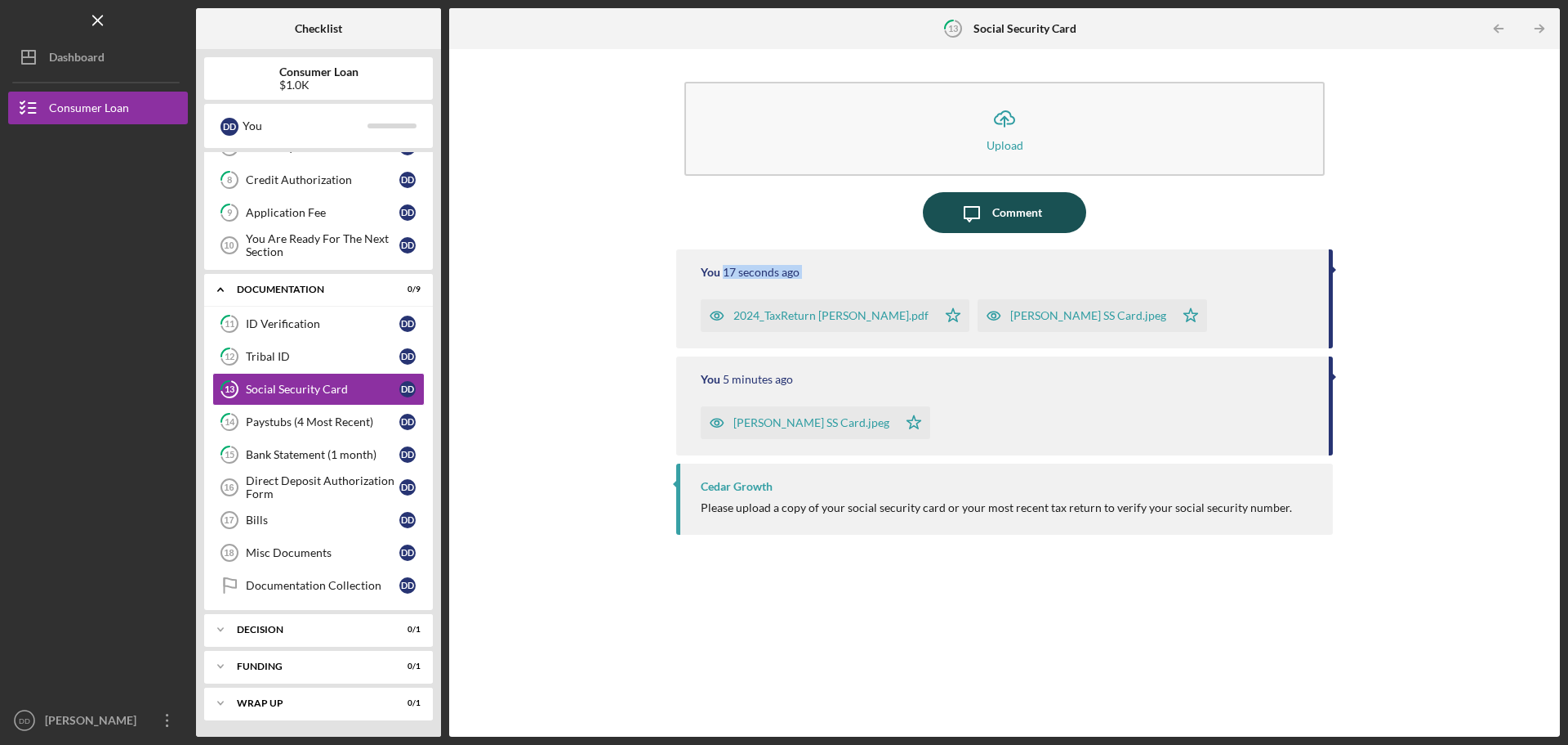
click at [974, 227] on icon "Icon/Message" at bounding box center [972, 213] width 41 height 41
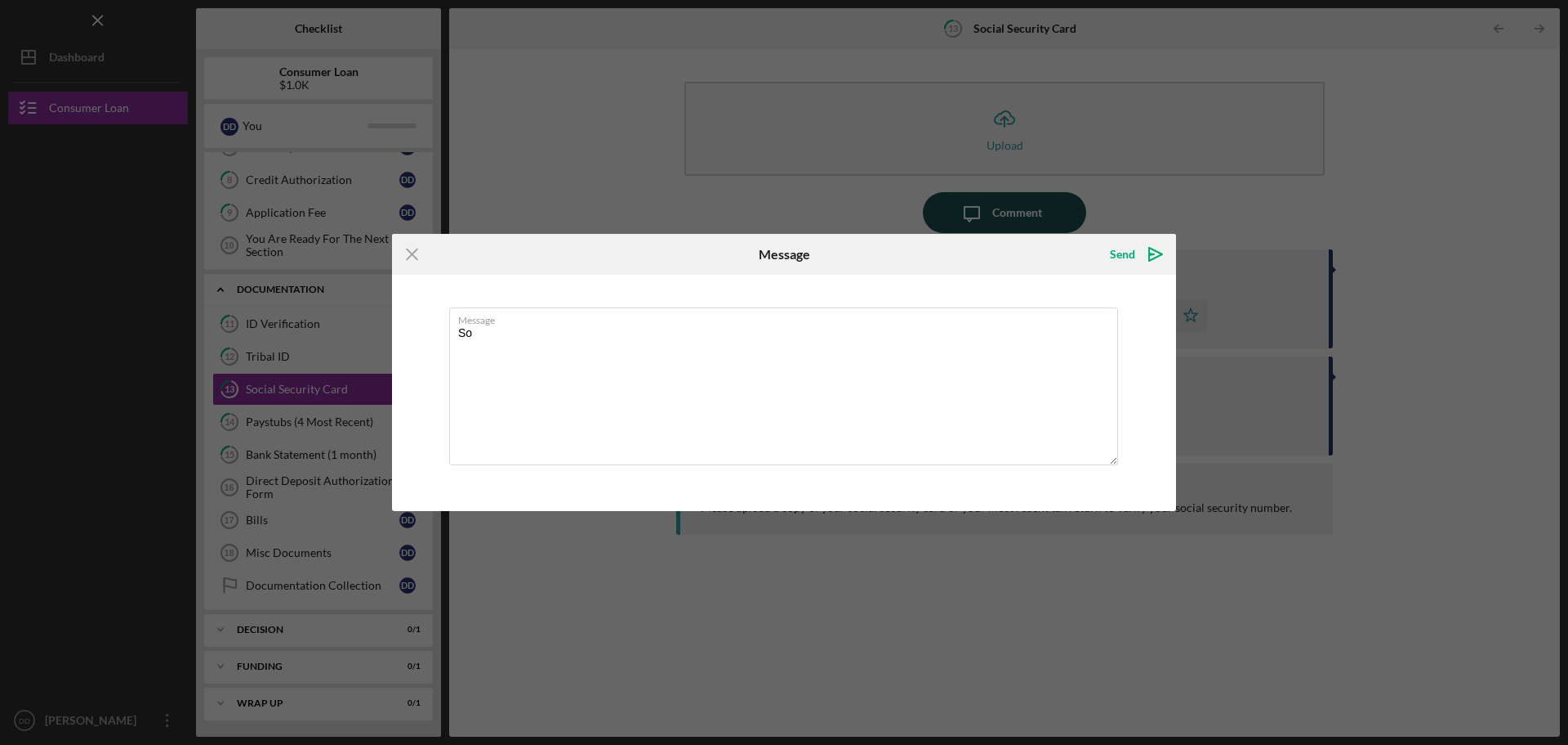
type textarea "S"
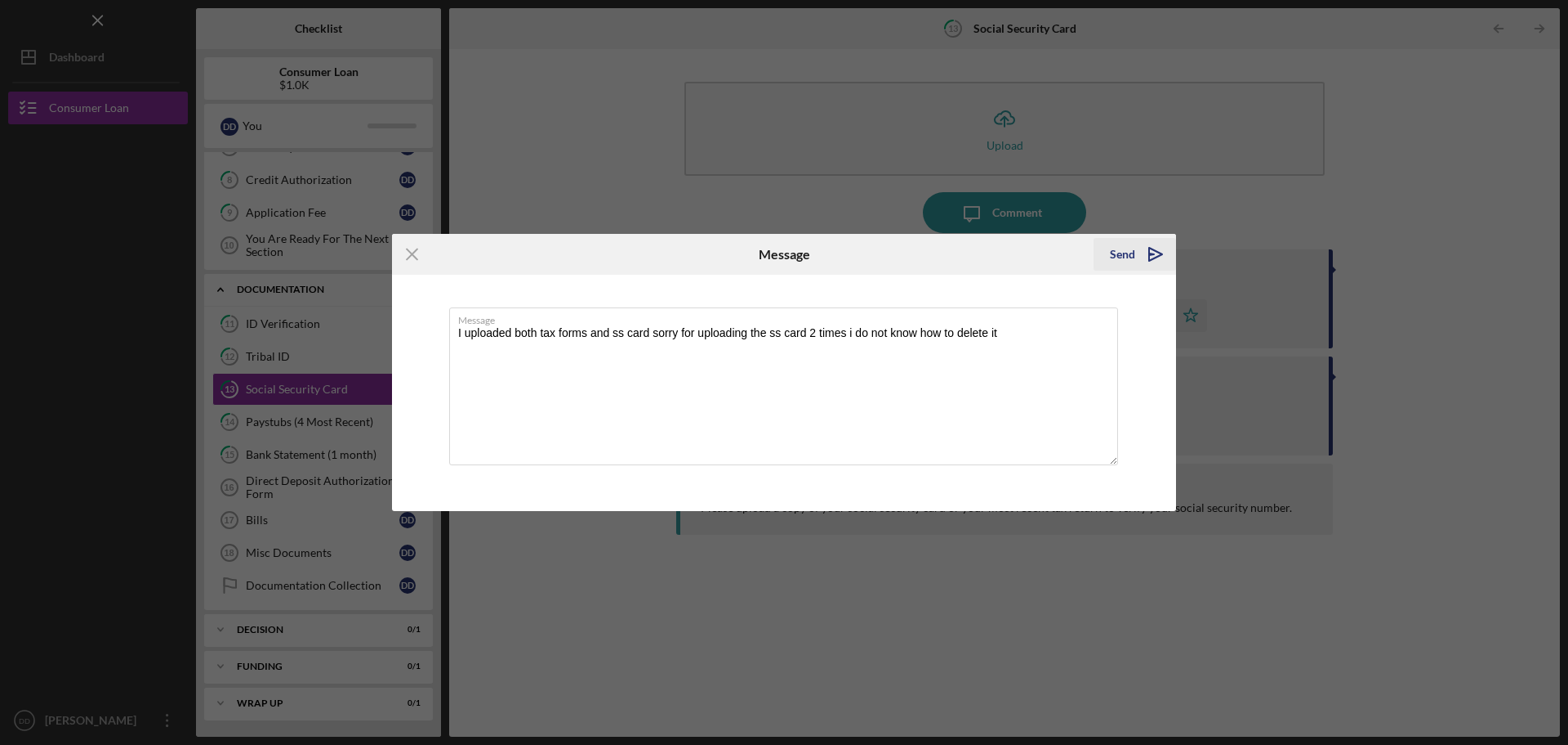
type textarea "I uploaded both tax forms and ss card sorry for uploading the ss card 2 times i…"
click at [1129, 245] on div "Send" at bounding box center [1123, 254] width 25 height 32
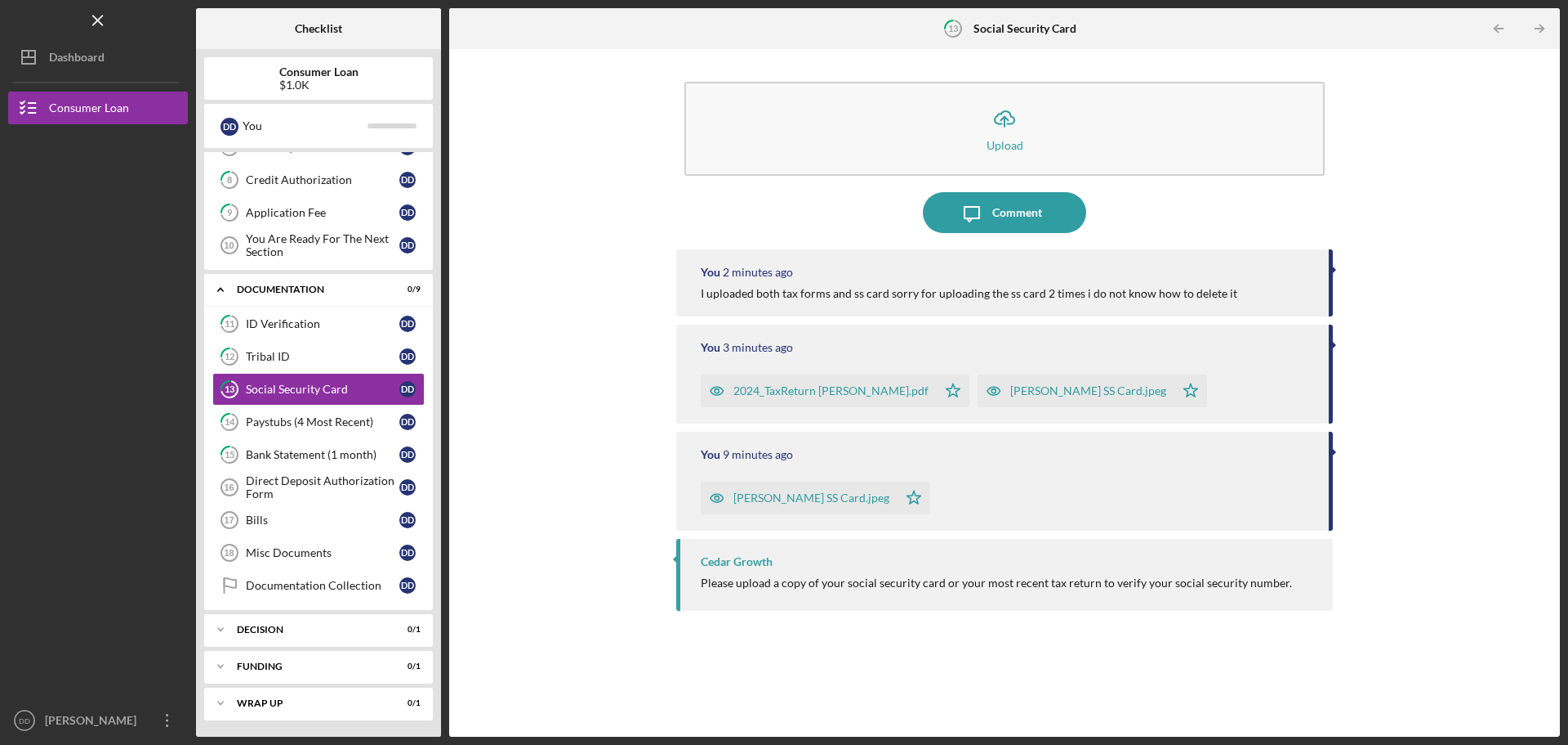
drag, startPoint x: 1329, startPoint y: 457, endPoint x: 1108, endPoint y: 453, distance: 221.0
click at [1109, 453] on div "You 9 minutes ago [PERSON_NAME] SS Card.jpeg Icon/Star" at bounding box center [1005, 481] width 657 height 99
click at [1216, 443] on div "You 9 minutes ago [PERSON_NAME] SS Card.jpeg Icon/Star" at bounding box center [1005, 481] width 657 height 99
click at [325, 489] on div "Direct Deposit Authorization Form" at bounding box center [322, 486] width 153 height 26
